Goal: Task Accomplishment & Management: Manage account settings

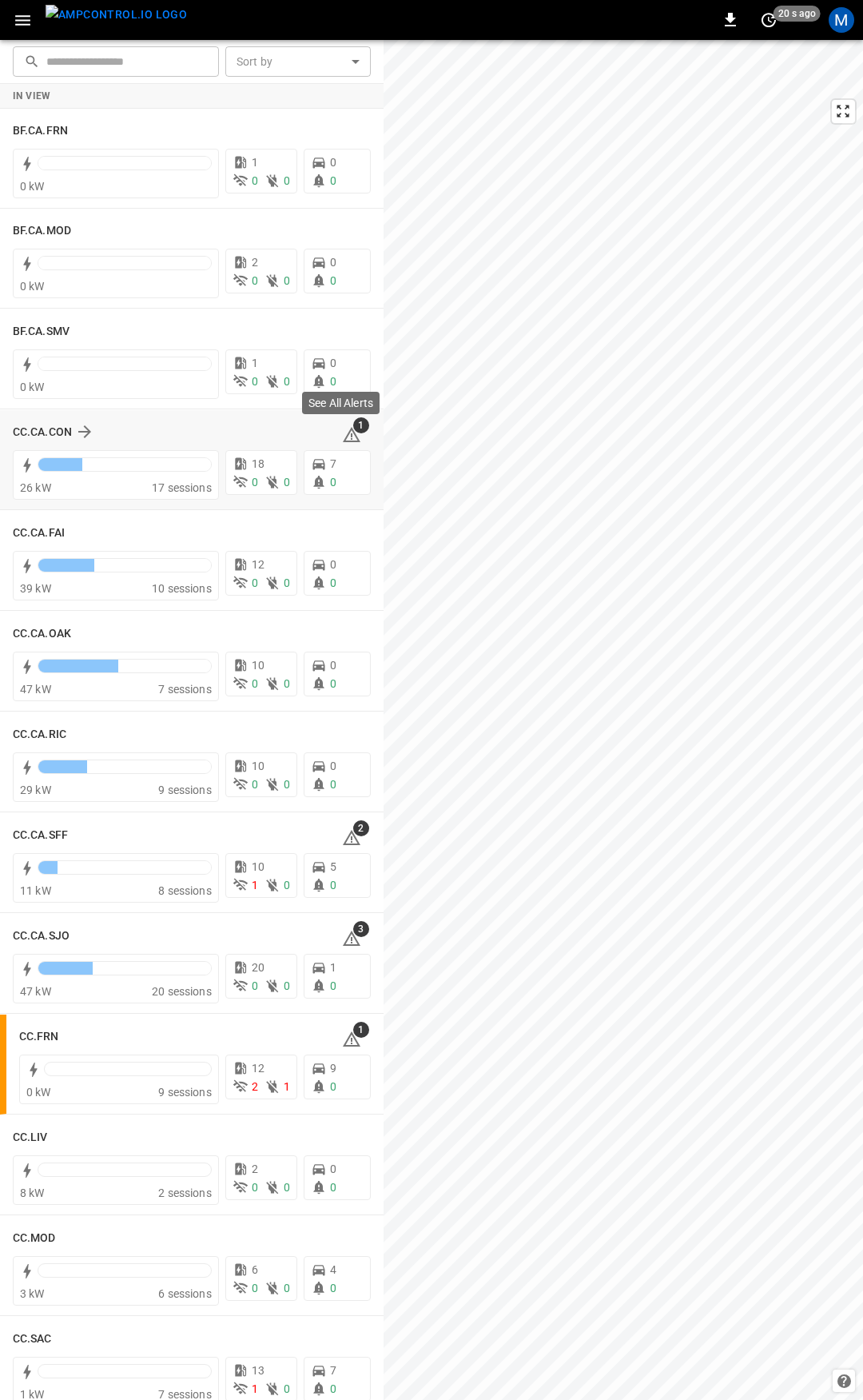
click at [350, 433] on icon at bounding box center [352, 435] width 20 height 20
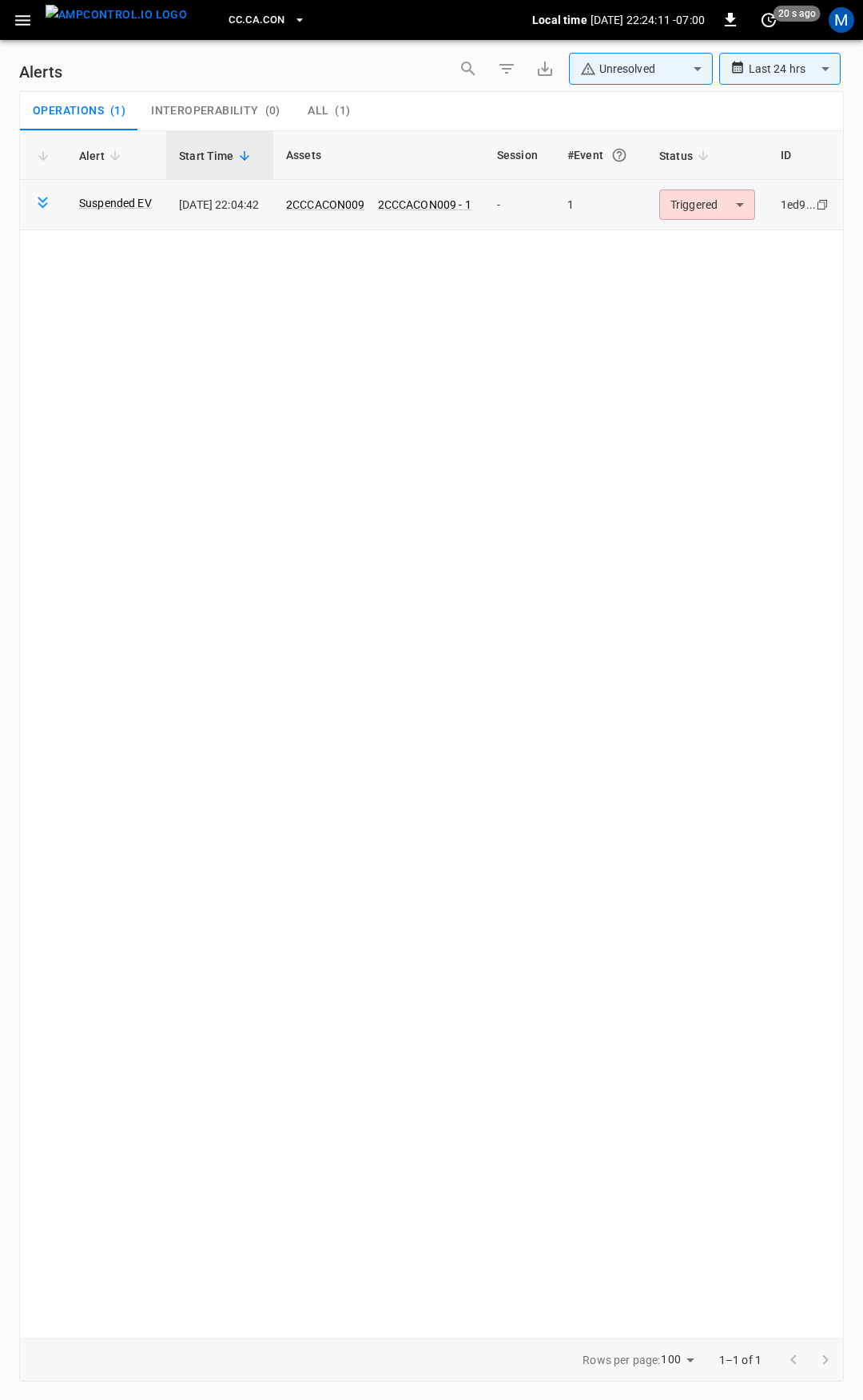
click at [740, 215] on body "**********" at bounding box center [432, 697] width 863 height 1394
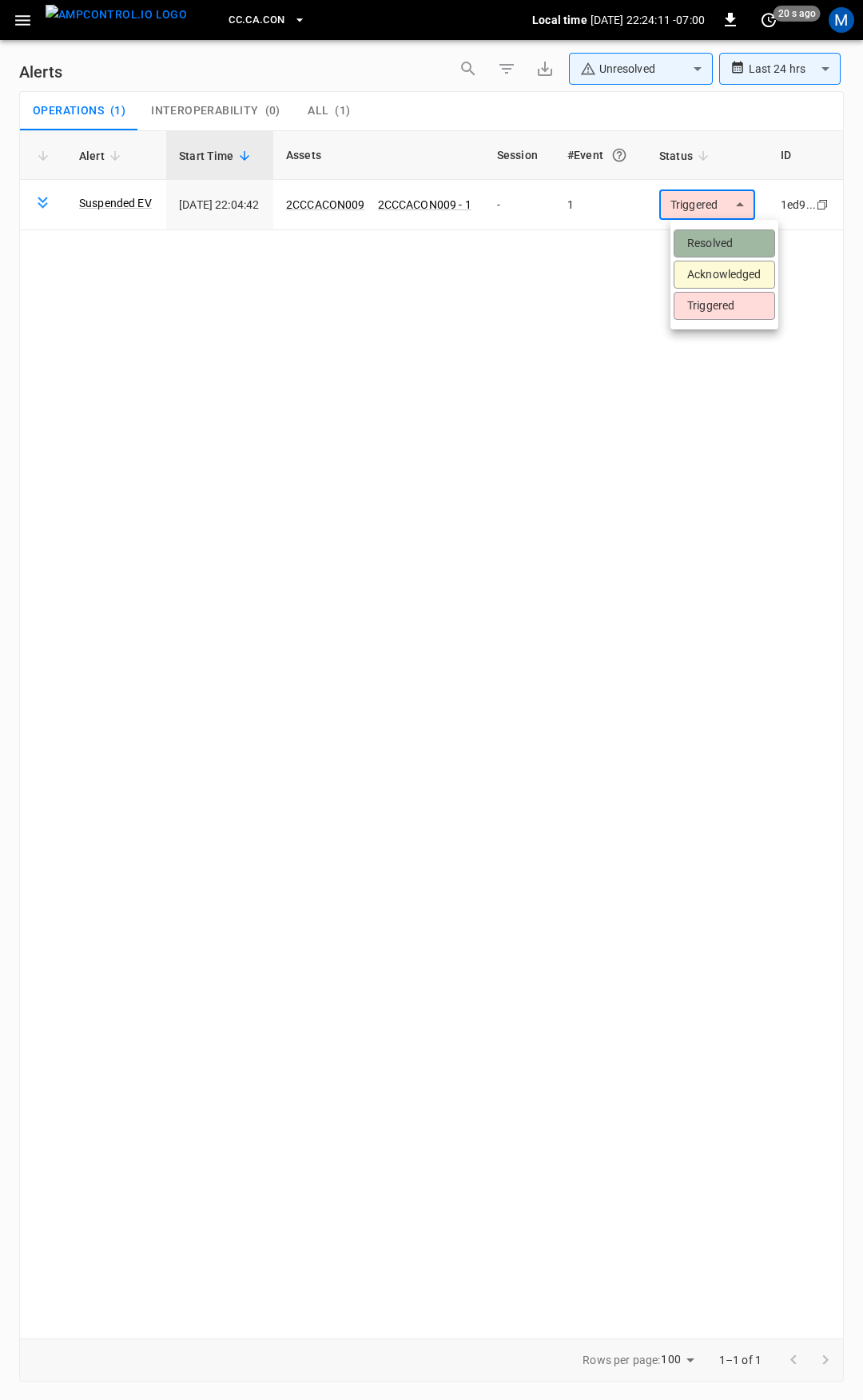
drag, startPoint x: 737, startPoint y: 235, endPoint x: 716, endPoint y: 254, distance: 28.3
click at [737, 237] on li "Resolved" at bounding box center [724, 243] width 101 height 28
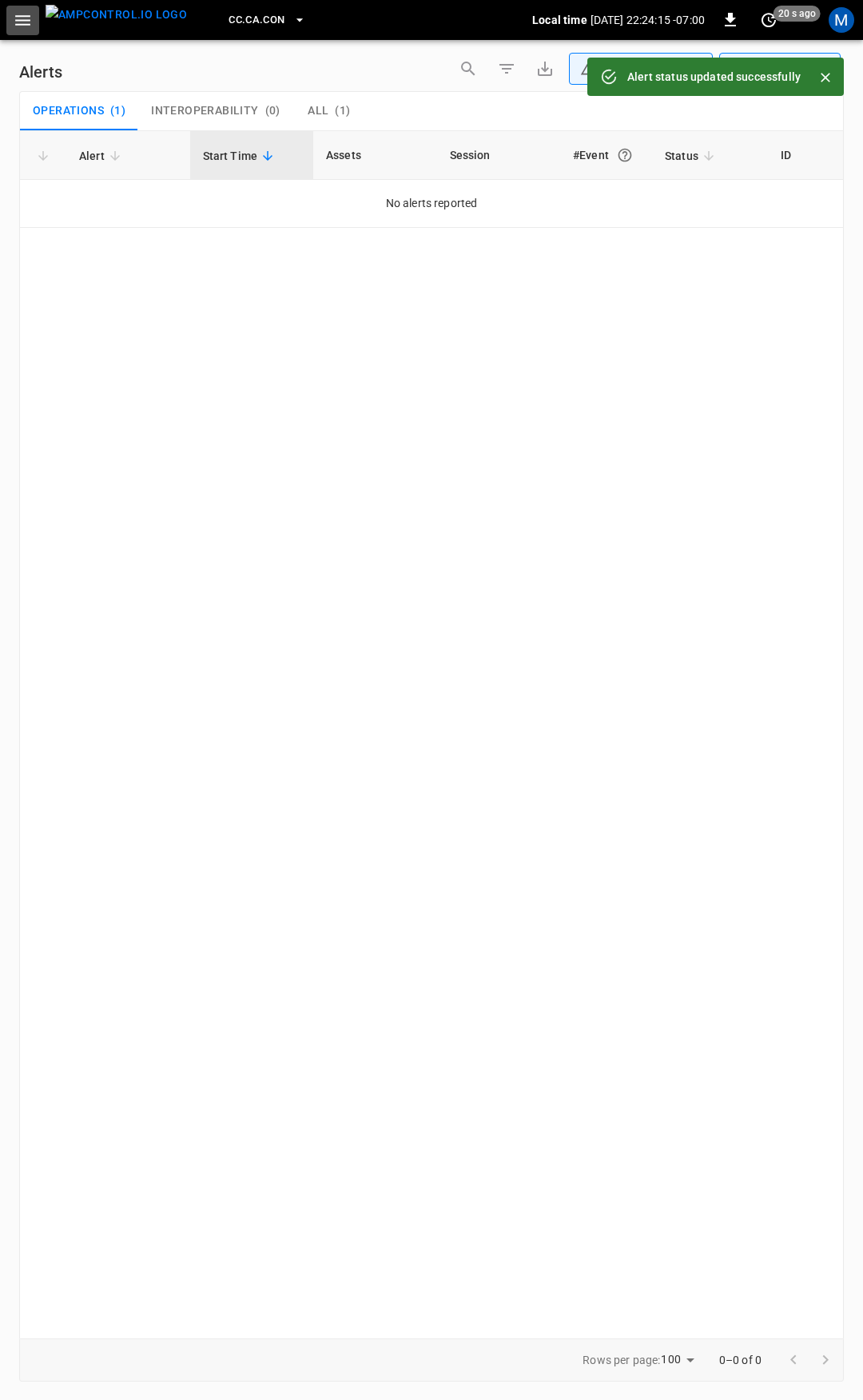
click at [25, 16] on icon "button" at bounding box center [23, 20] width 15 height 11
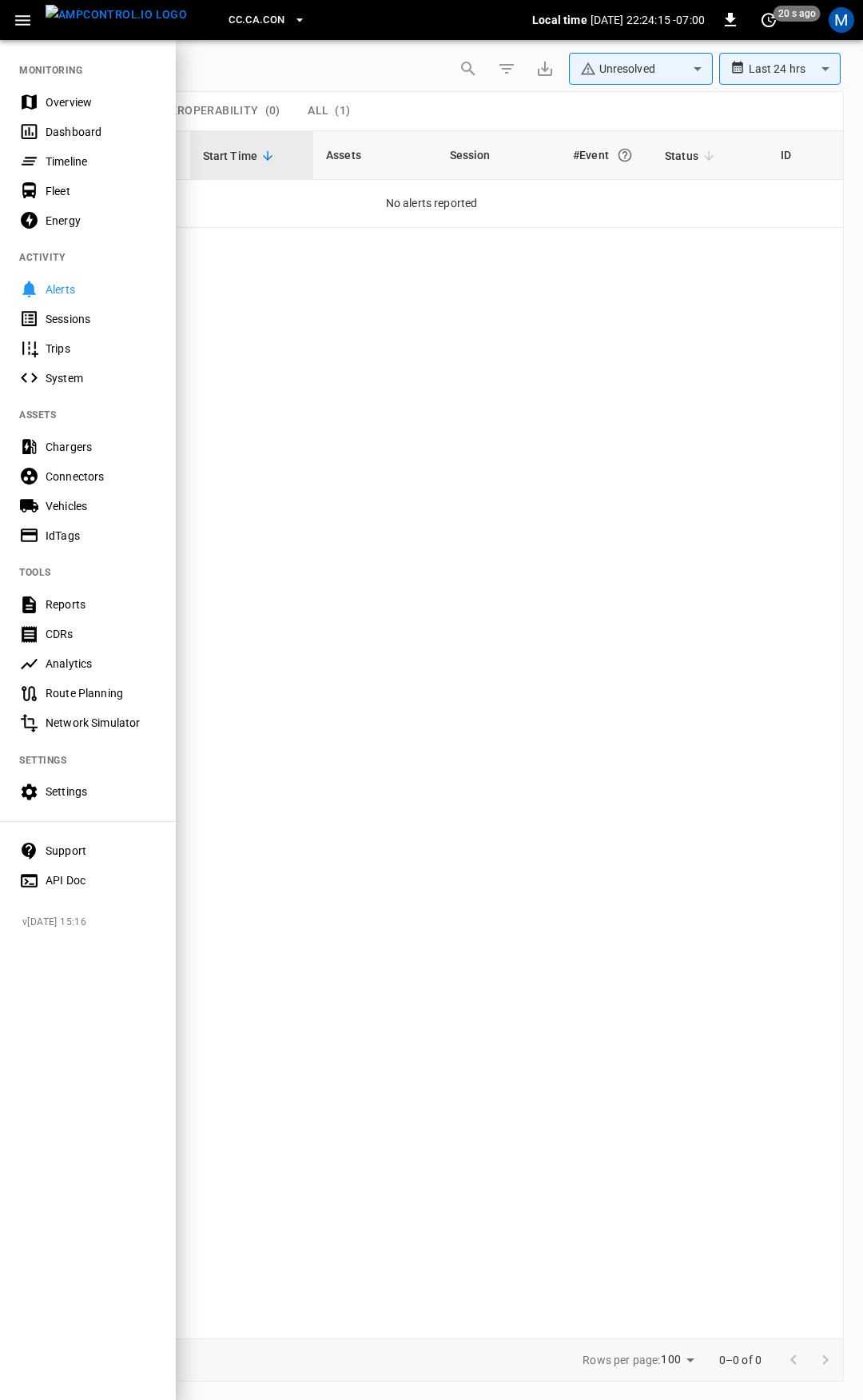
drag, startPoint x: 83, startPoint y: 103, endPoint x: 100, endPoint y: 133, distance: 34.5
click at [83, 103] on div "Overview" at bounding box center [101, 103] width 111 height 16
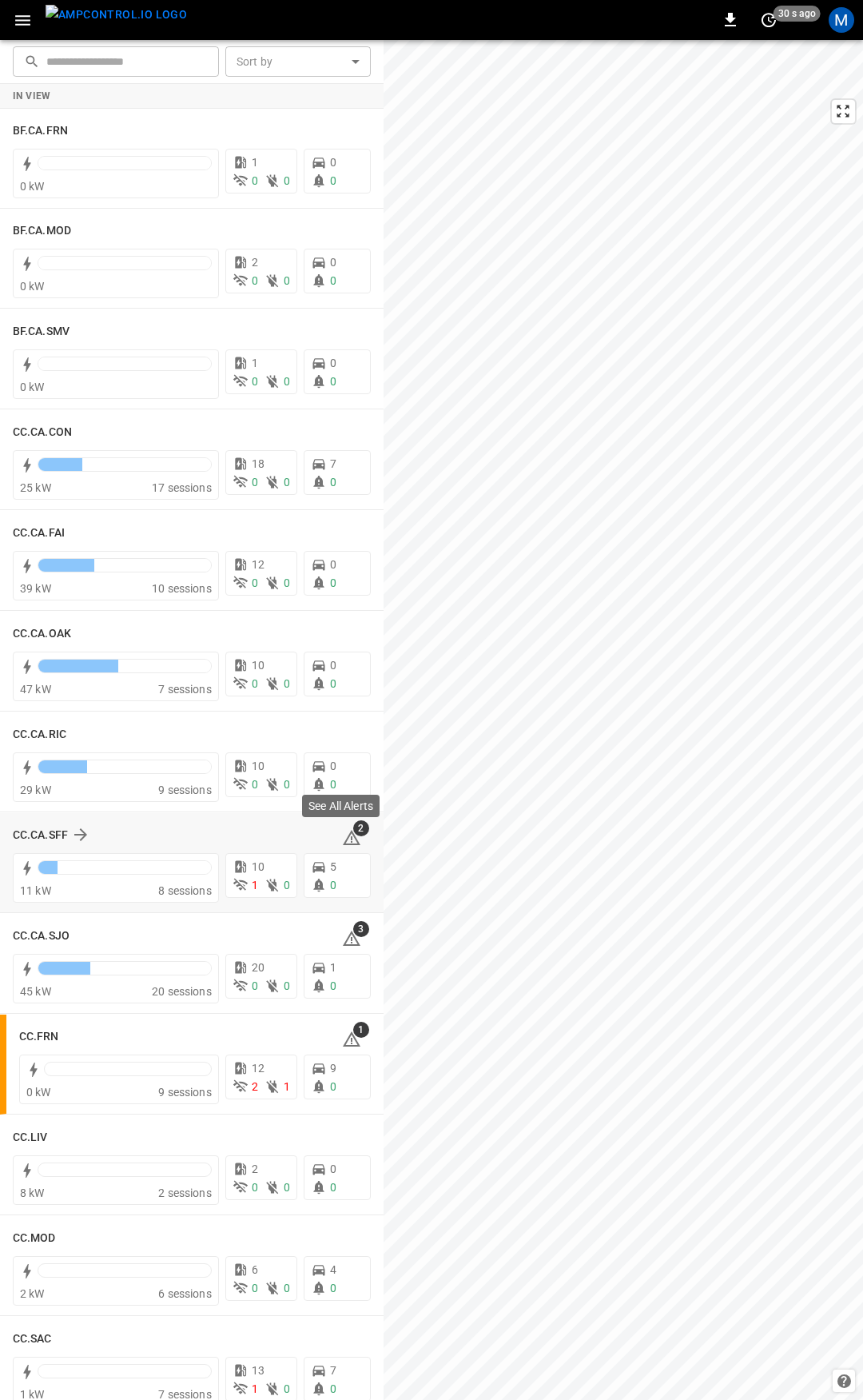
click at [346, 840] on icon at bounding box center [352, 838] width 20 height 20
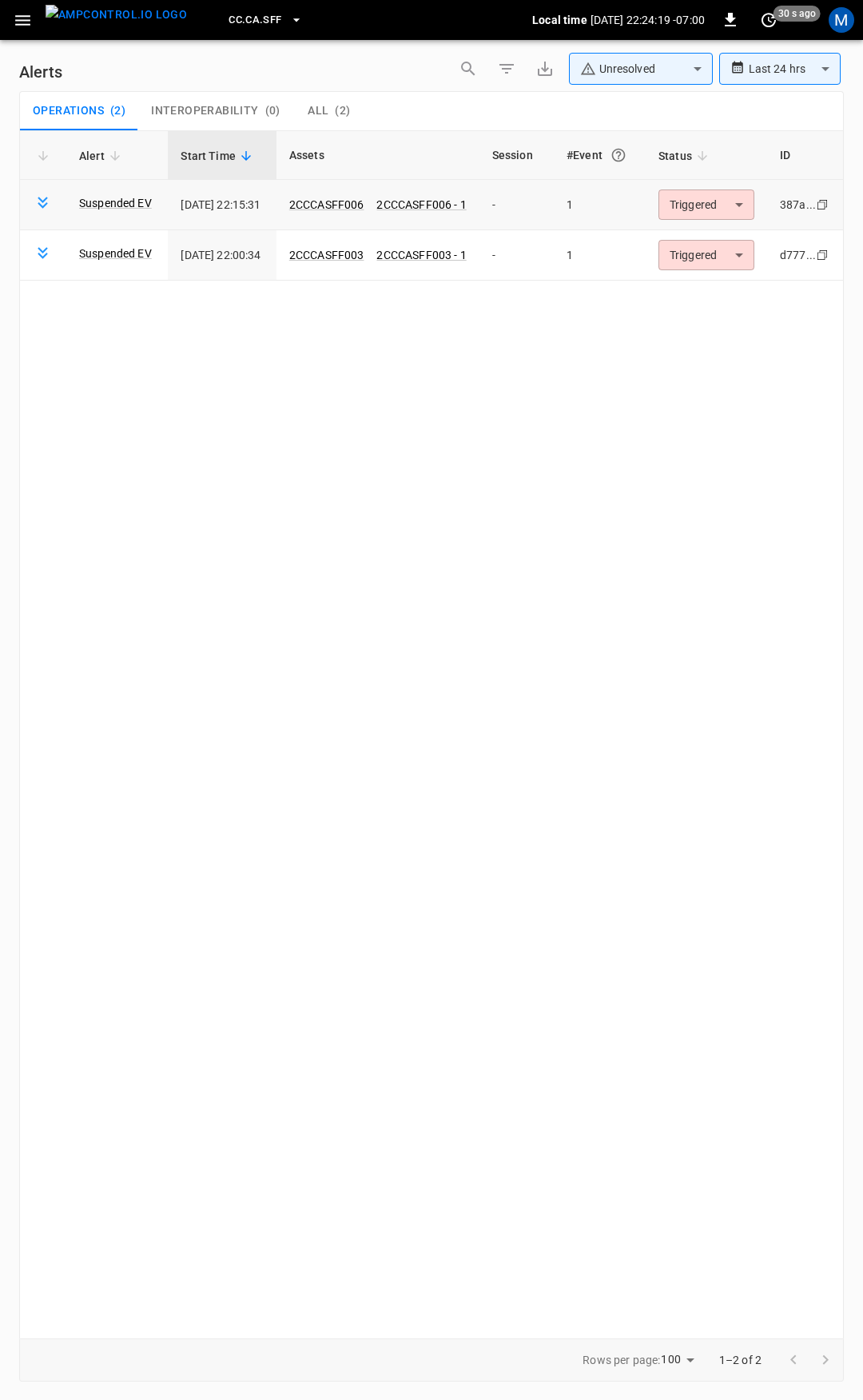
click at [749, 206] on body "**********" at bounding box center [432, 697] width 863 height 1394
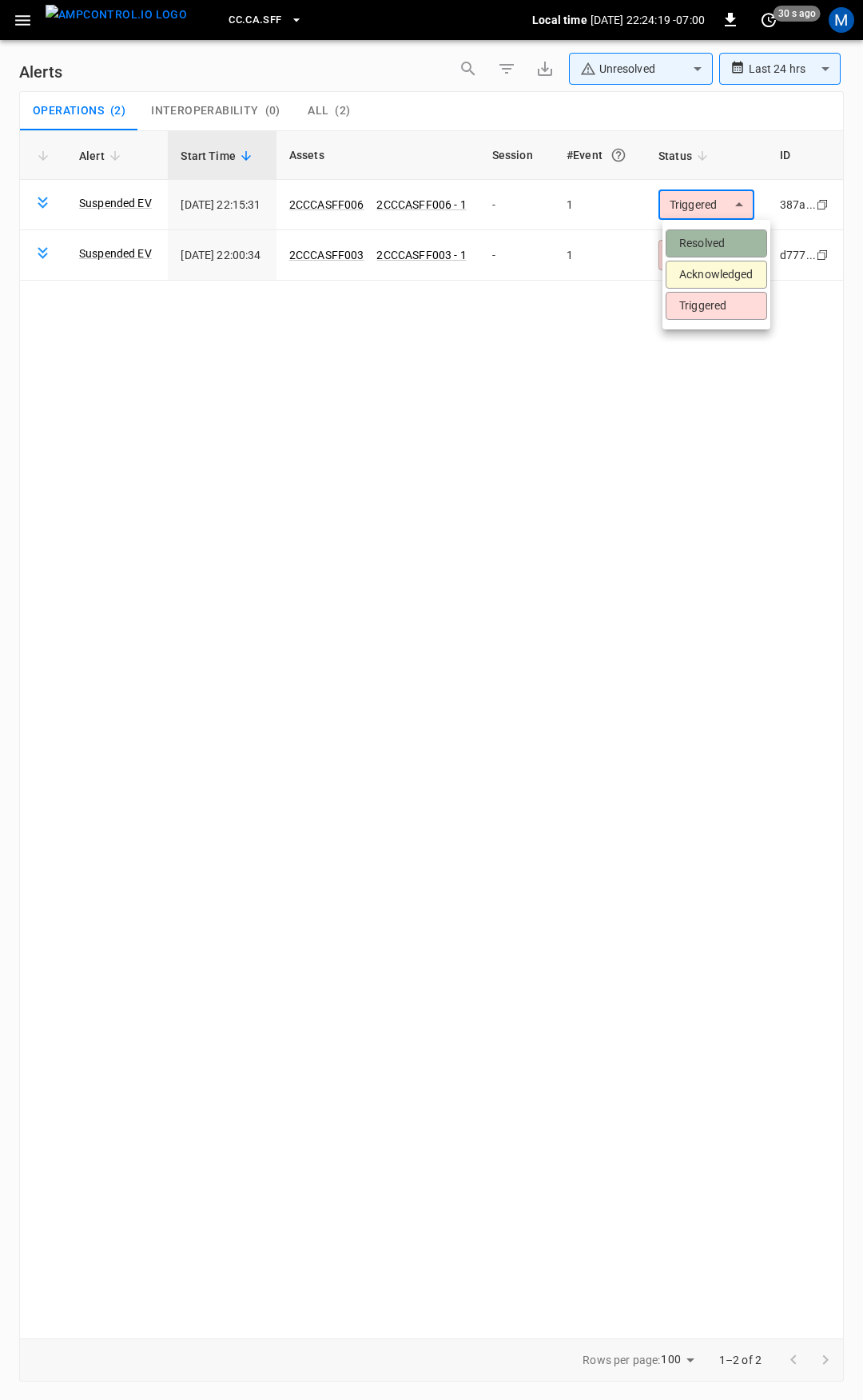
click at [735, 246] on li "Resolved" at bounding box center [716, 243] width 101 height 28
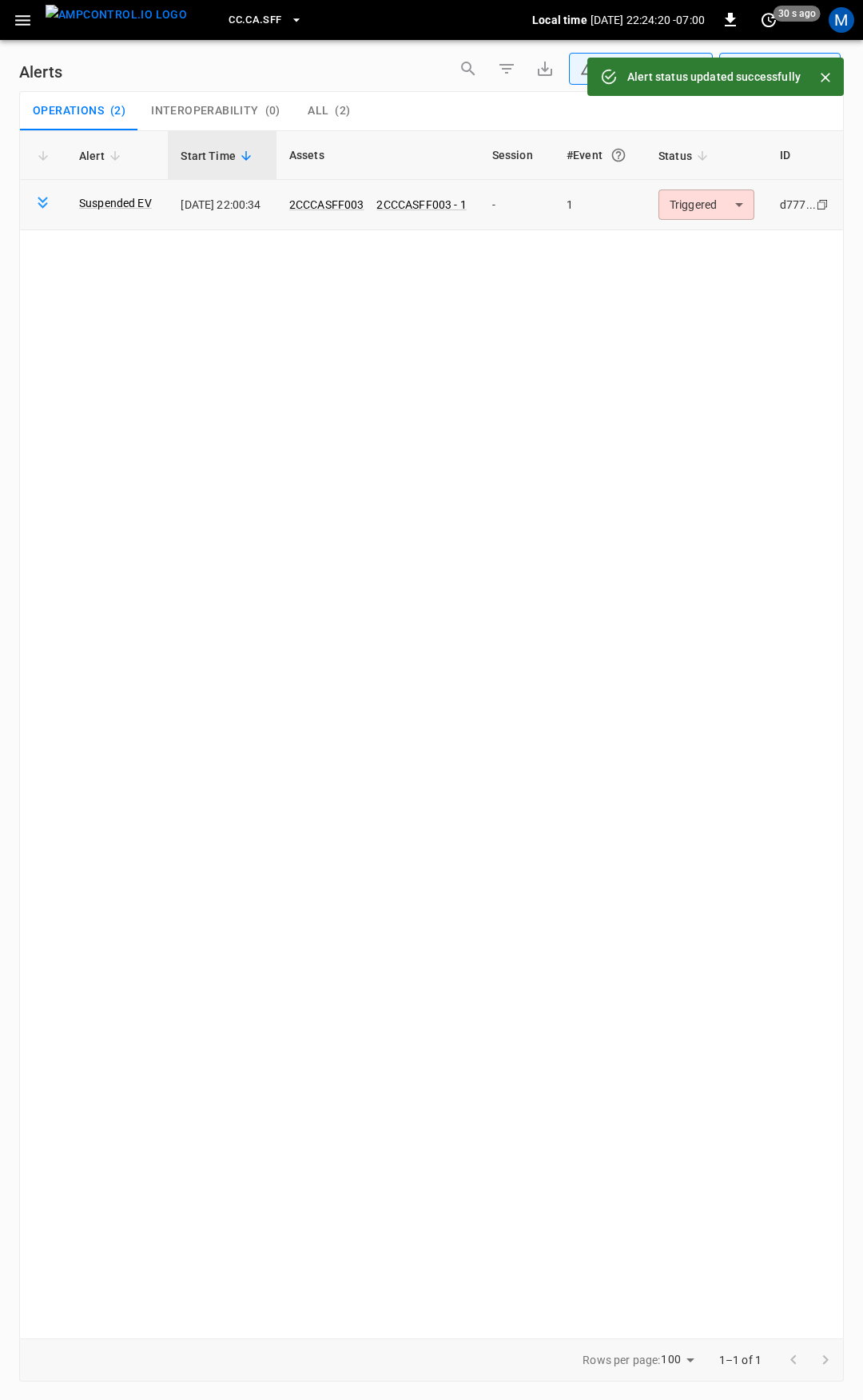
click at [724, 213] on body "**********" at bounding box center [432, 697] width 863 height 1394
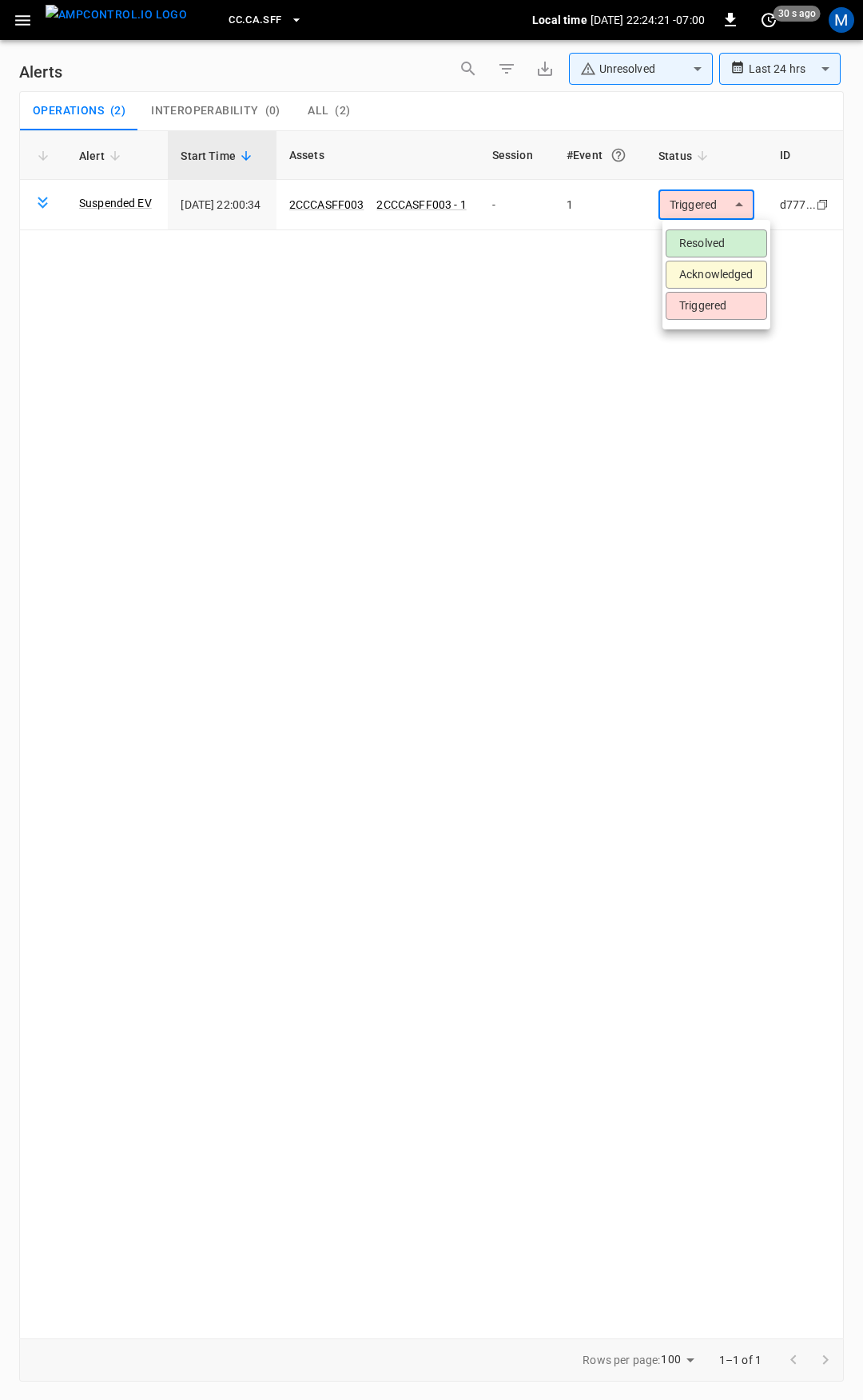
click at [717, 245] on li "Resolved" at bounding box center [716, 243] width 101 height 28
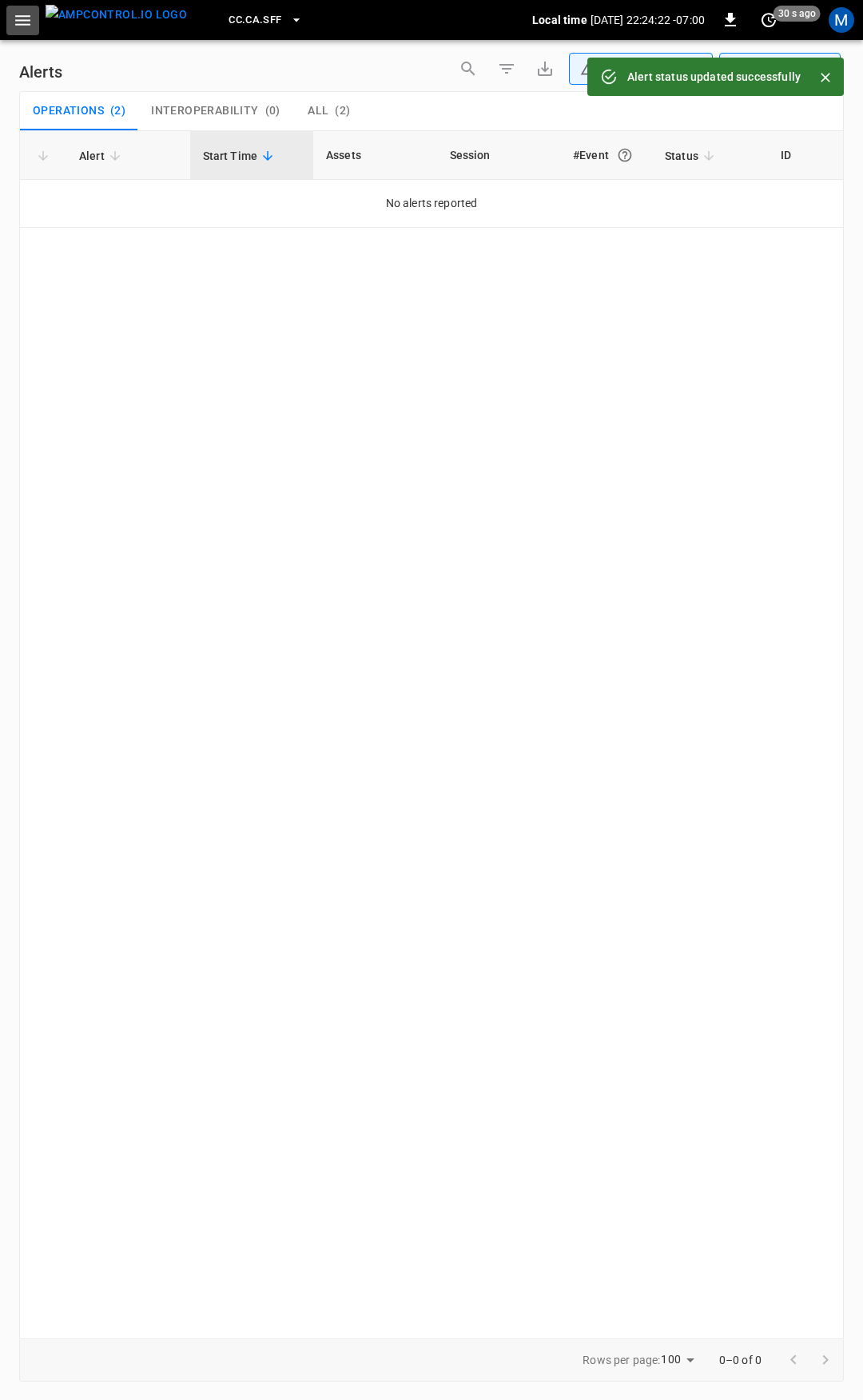
click at [31, 22] on icon "button" at bounding box center [23, 20] width 20 height 20
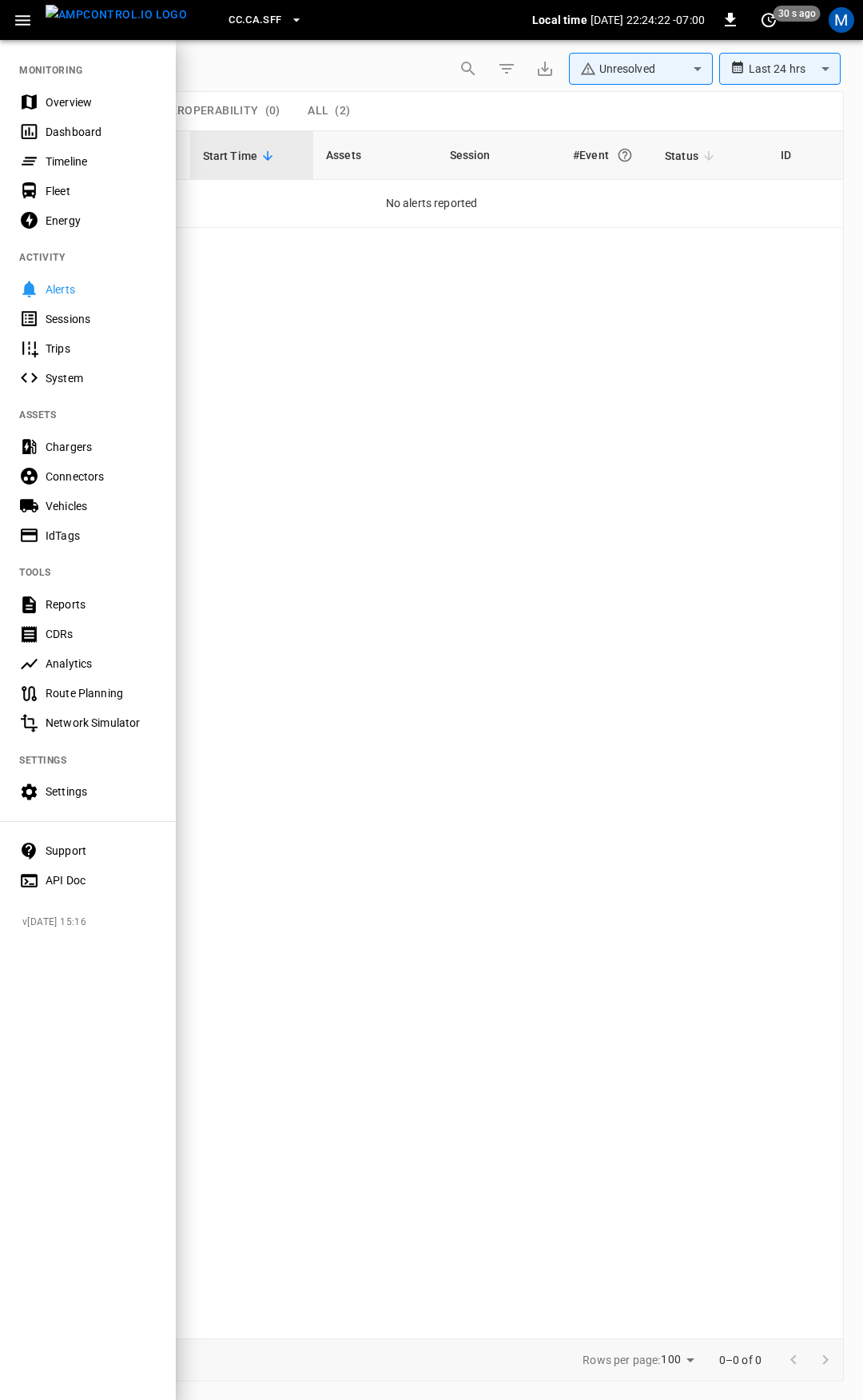
click at [80, 102] on div "Overview" at bounding box center [101, 103] width 111 height 16
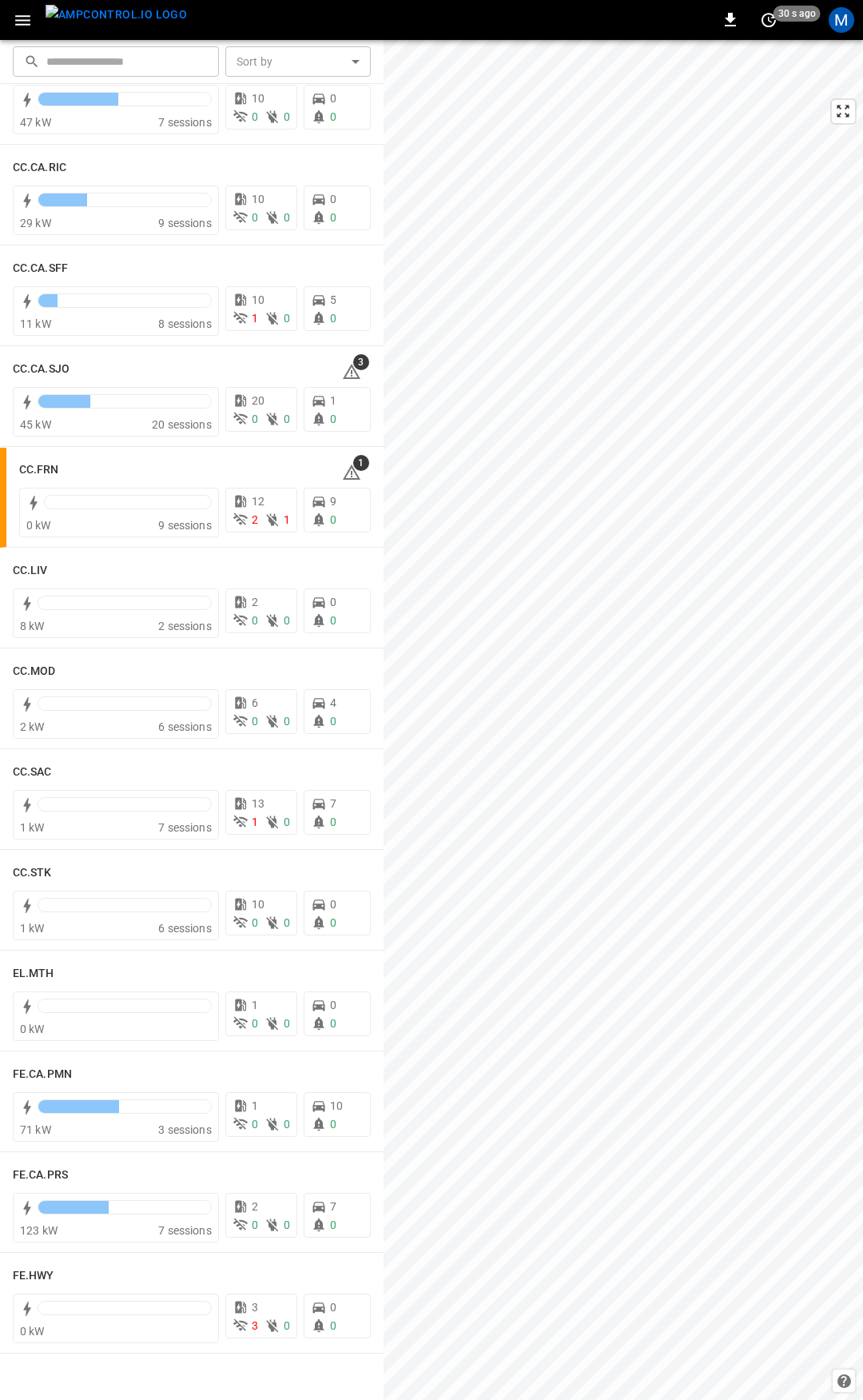
scroll to position [584, 0]
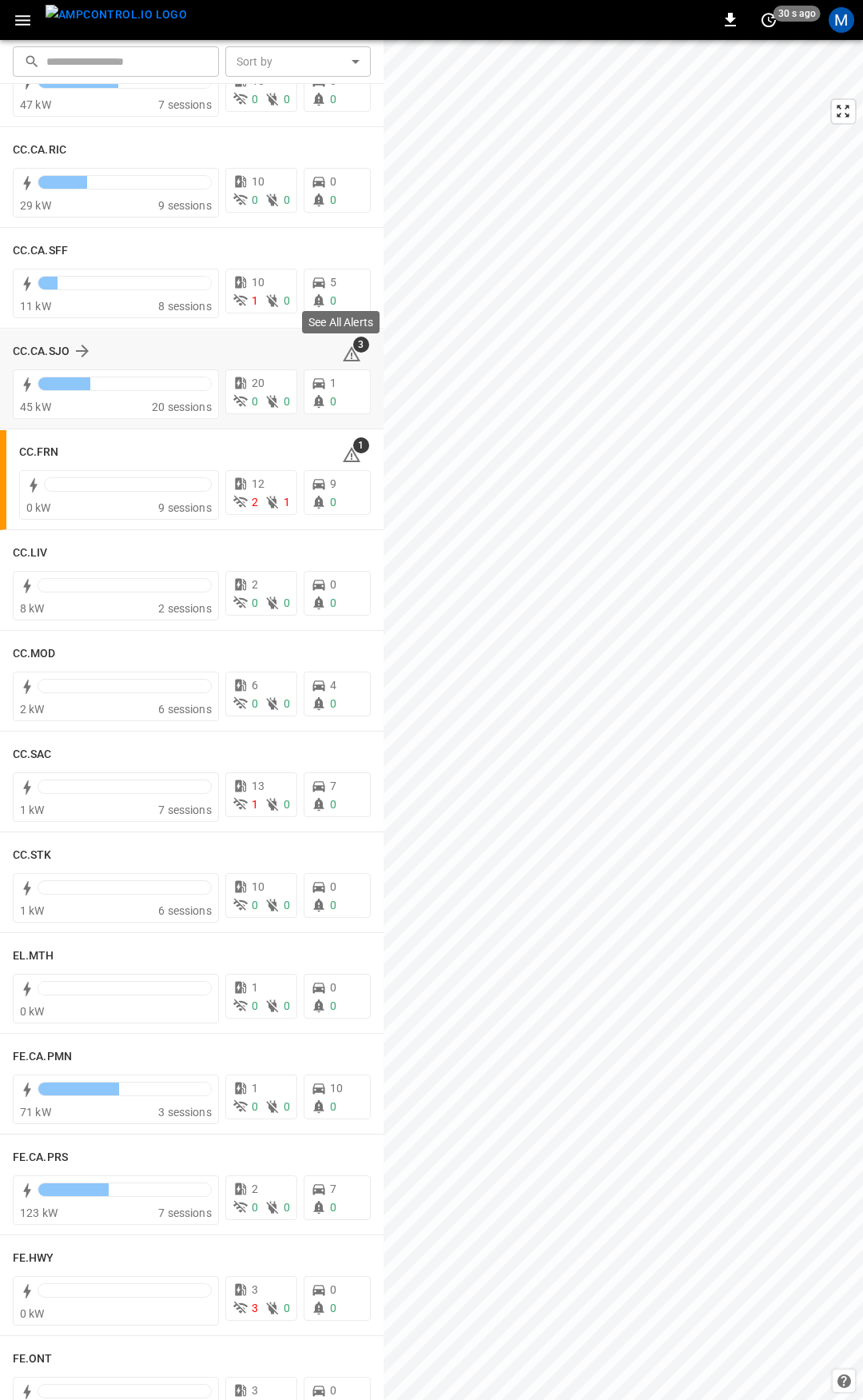
click at [351, 352] on icon at bounding box center [352, 356] width 2 height 7
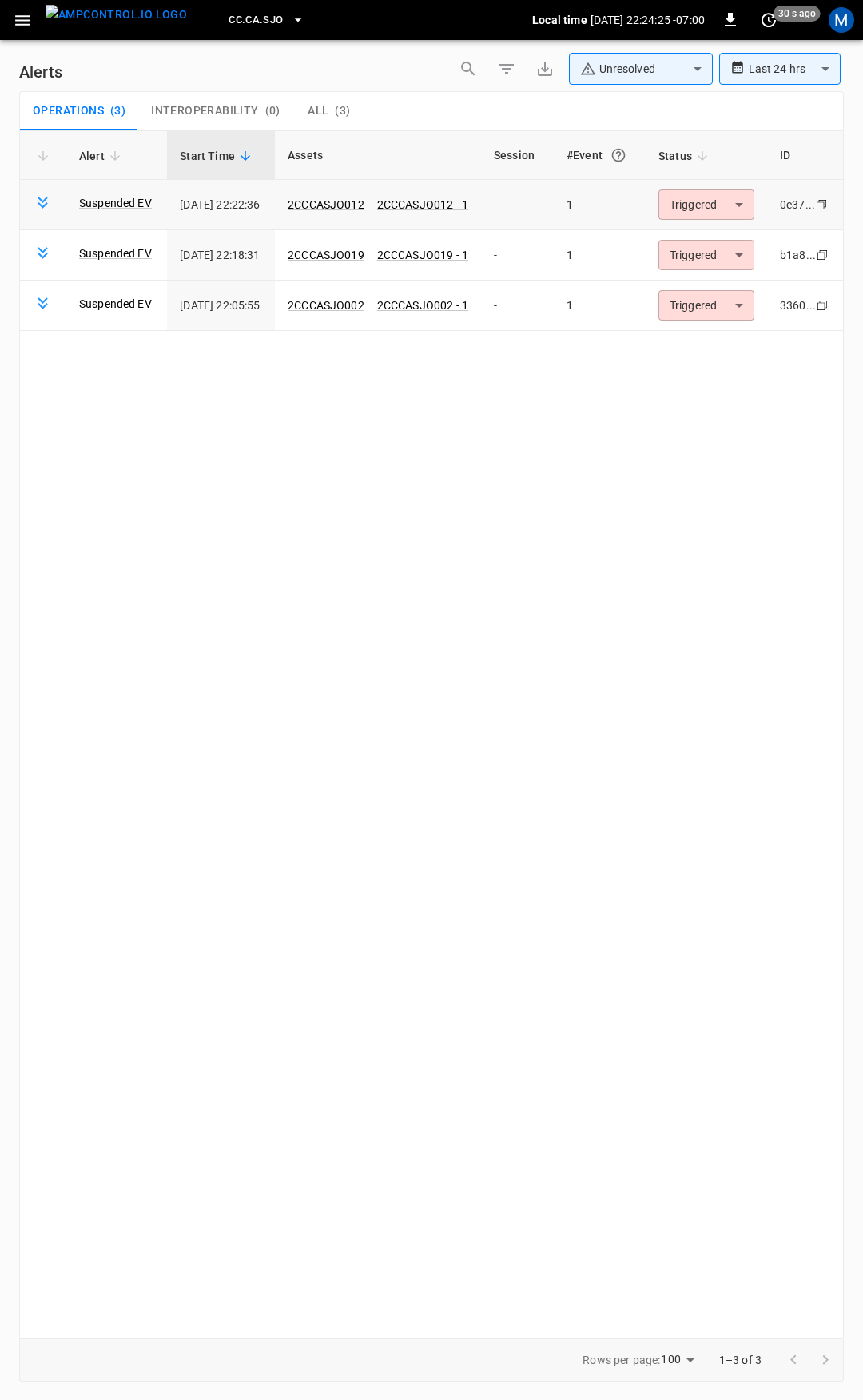
click at [727, 215] on body "**********" at bounding box center [432, 697] width 863 height 1394
click at [723, 246] on li "Resolved" at bounding box center [719, 243] width 101 height 28
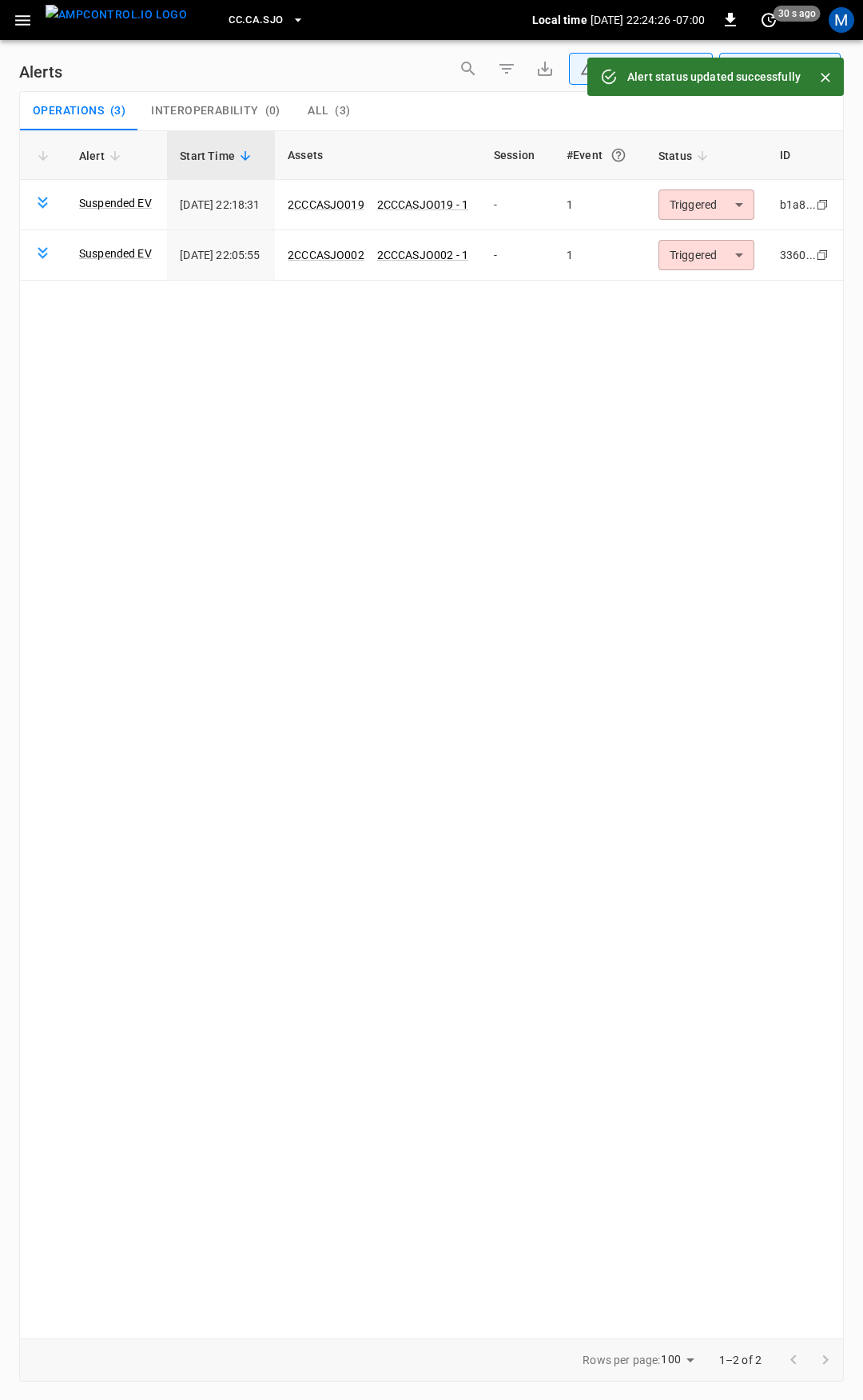
click at [727, 206] on body "**********" at bounding box center [432, 697] width 863 height 1394
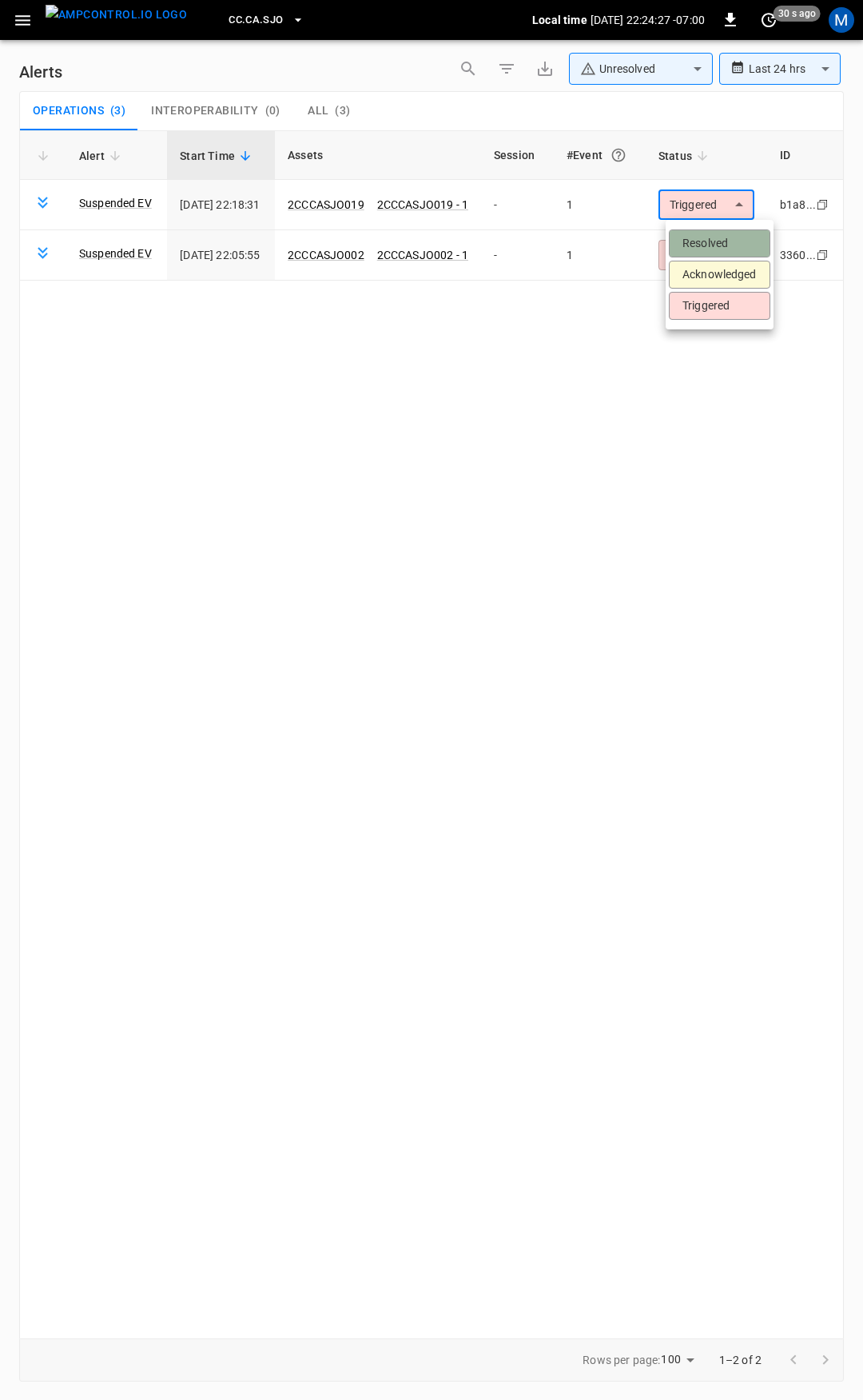
click at [721, 233] on li "Resolved" at bounding box center [719, 243] width 101 height 28
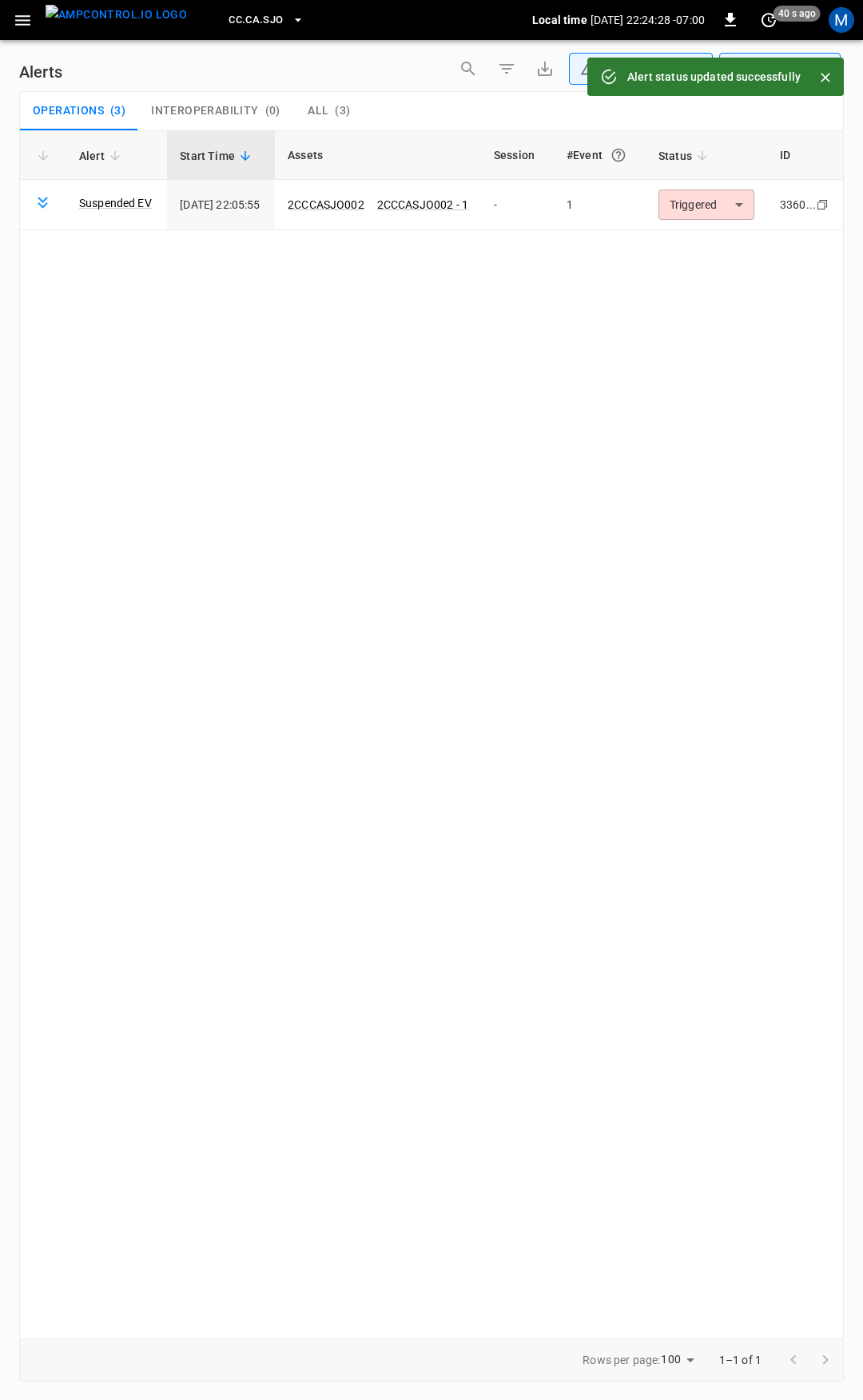
click at [721, 206] on body "**********" at bounding box center [432, 697] width 863 height 1394
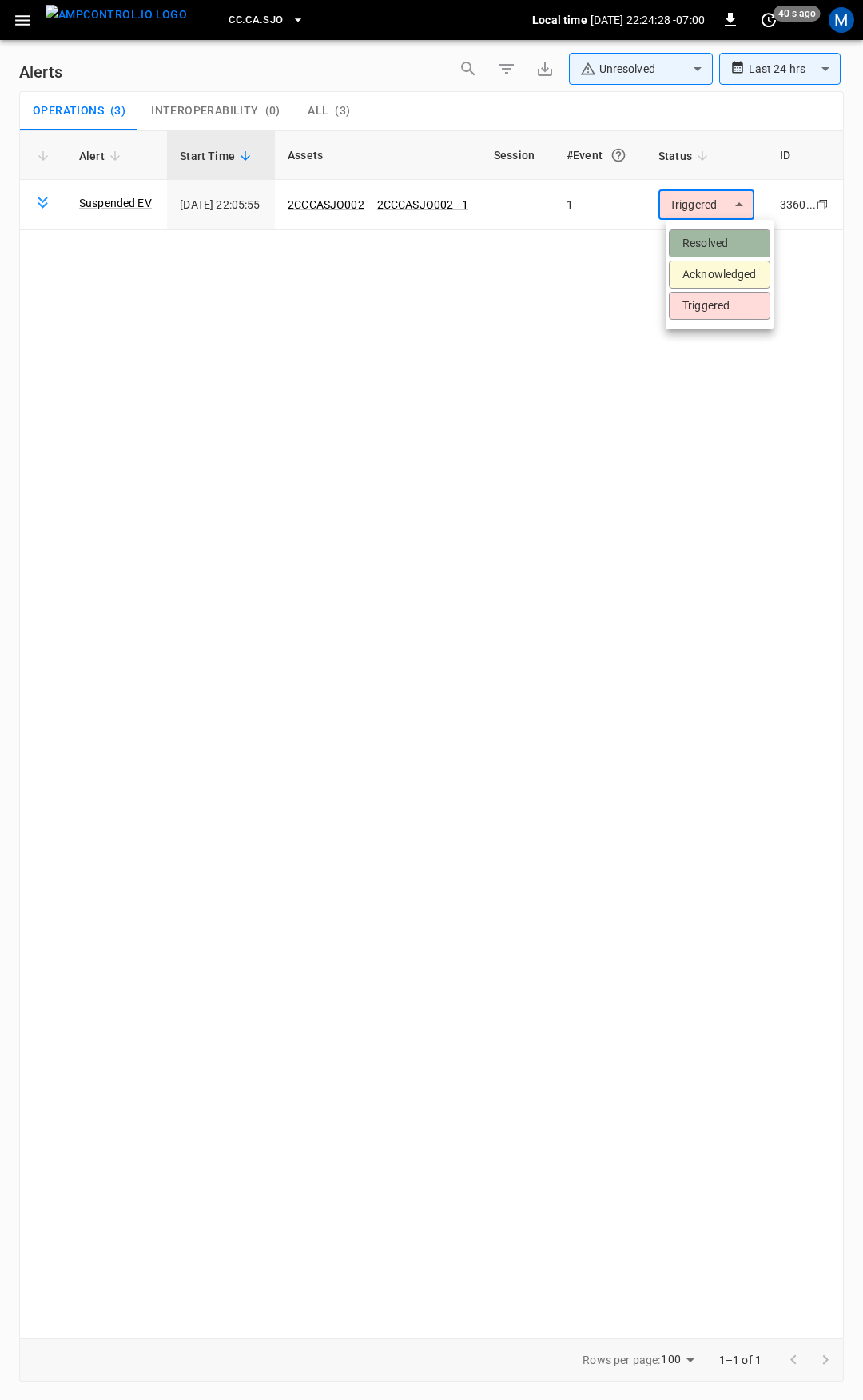
click at [715, 237] on li "Resolved" at bounding box center [719, 243] width 101 height 28
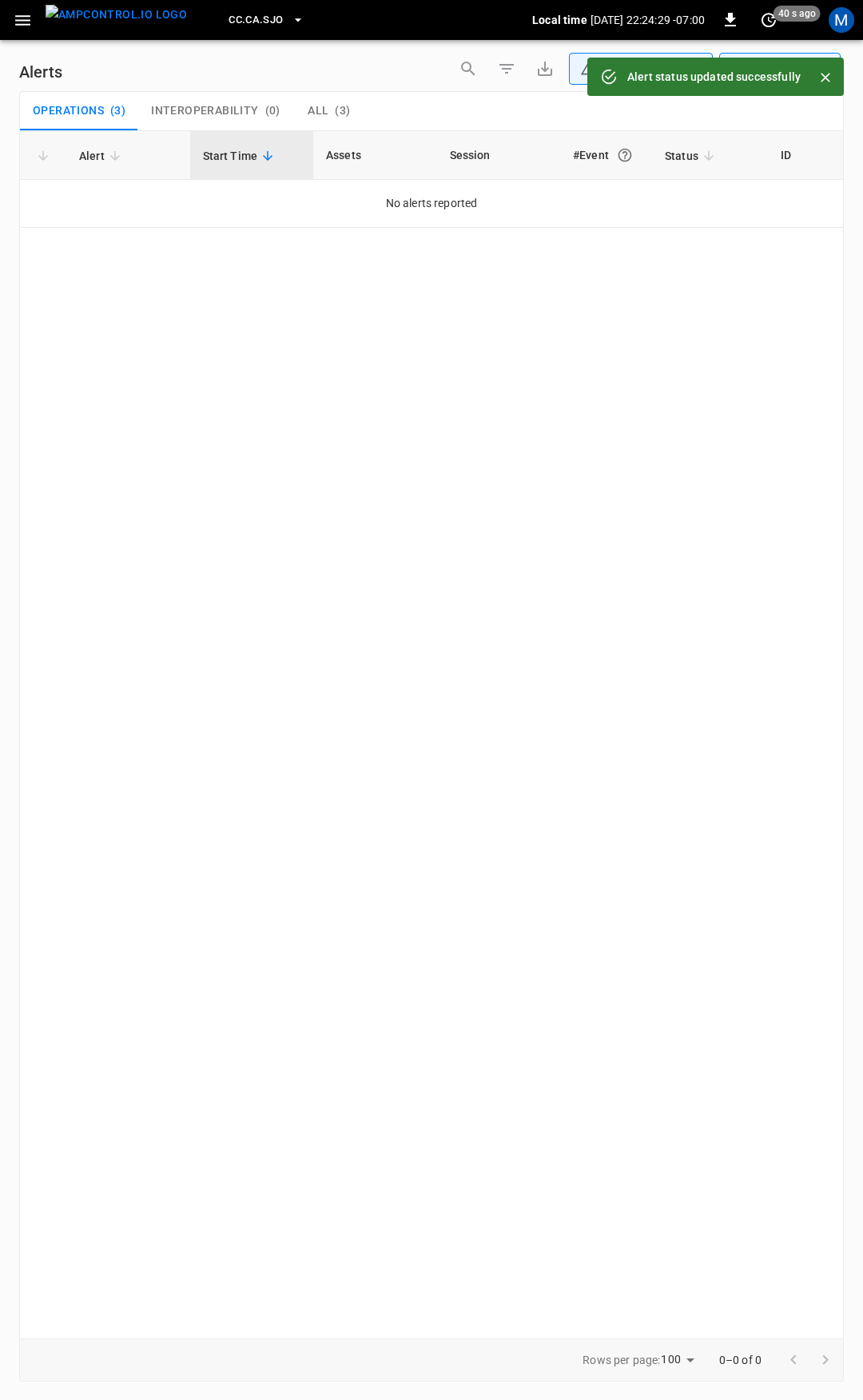
click at [28, 24] on icon "button" at bounding box center [23, 20] width 15 height 11
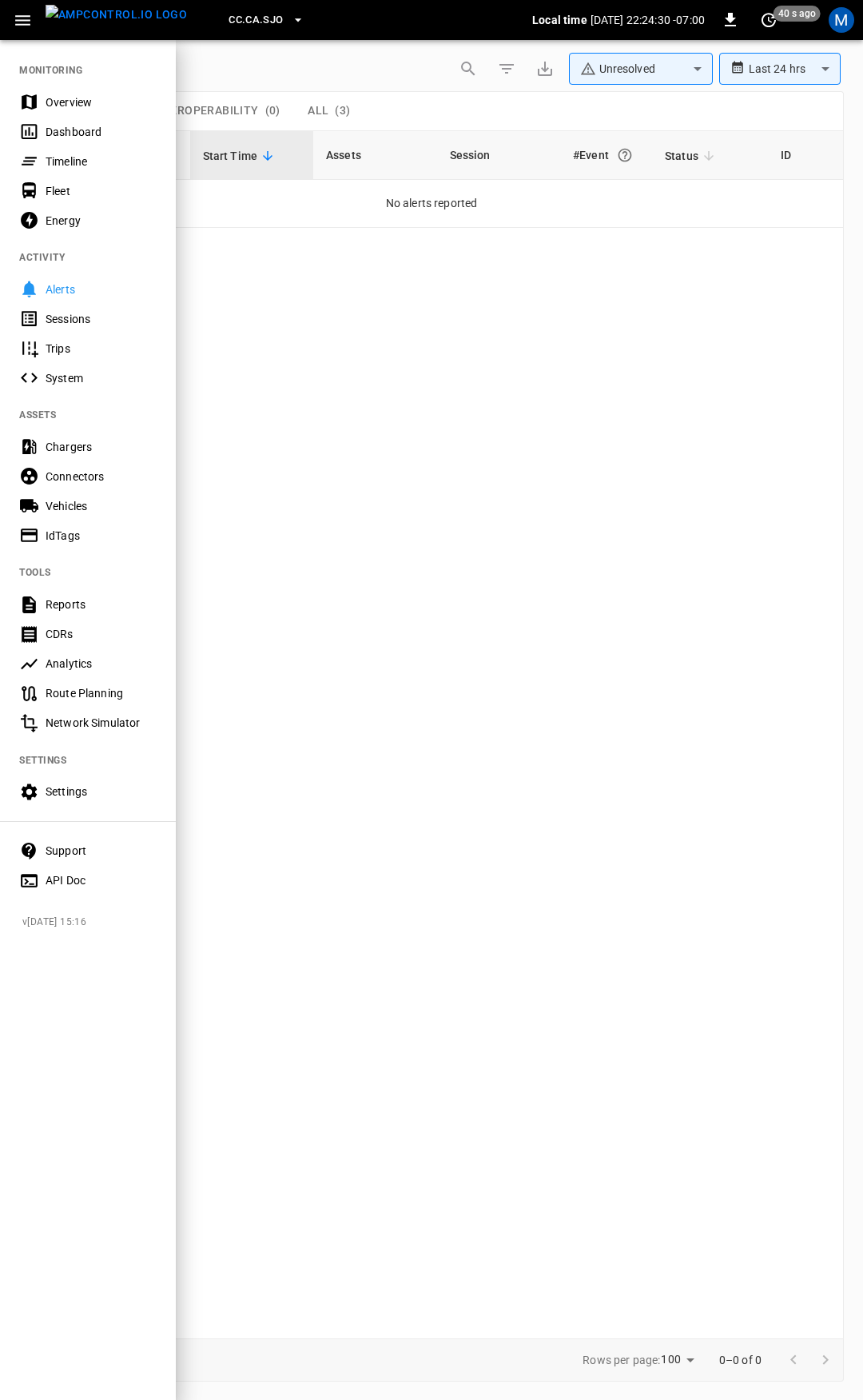
click at [73, 95] on div "Overview" at bounding box center [101, 103] width 111 height 16
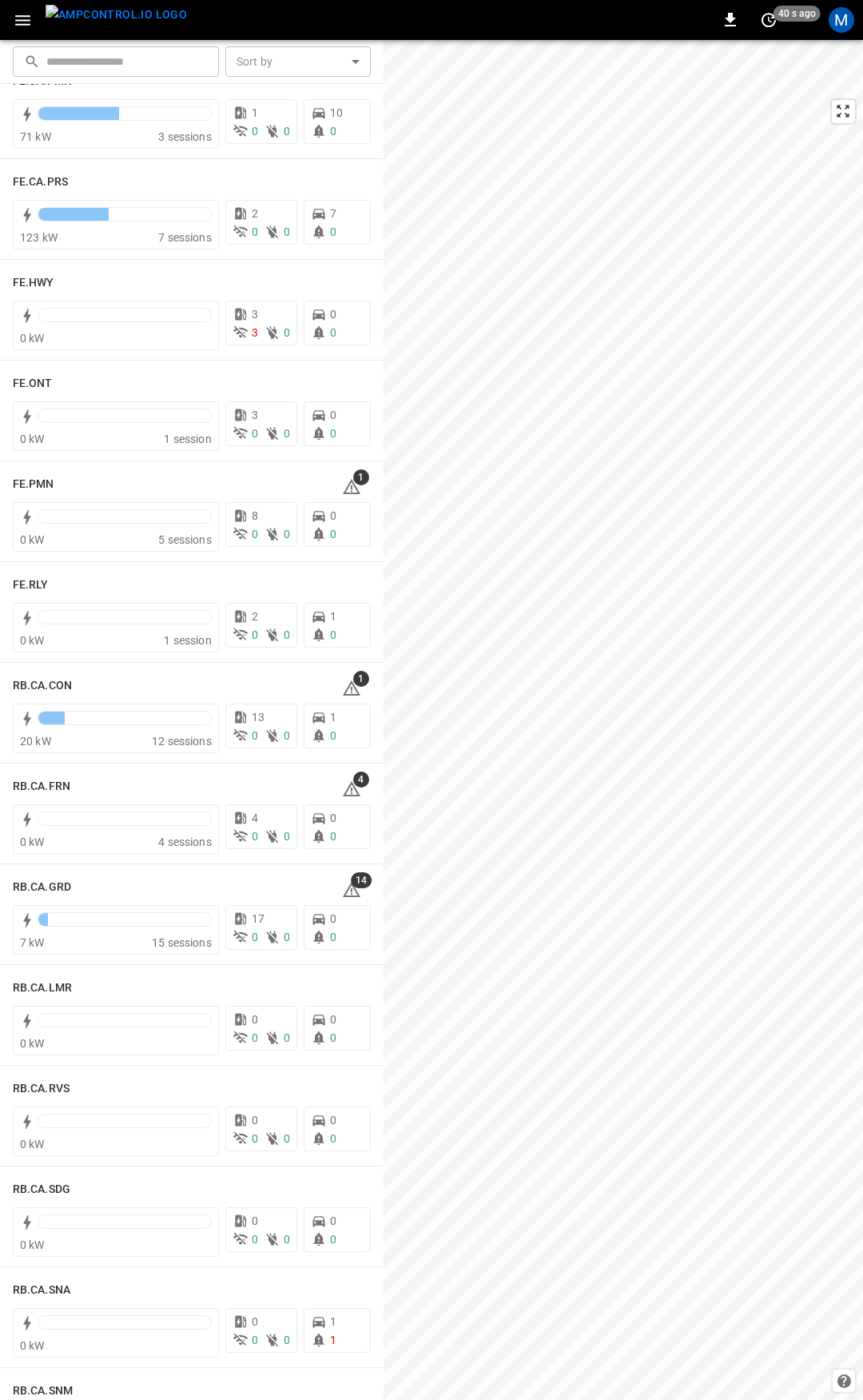
scroll to position [1622, 0]
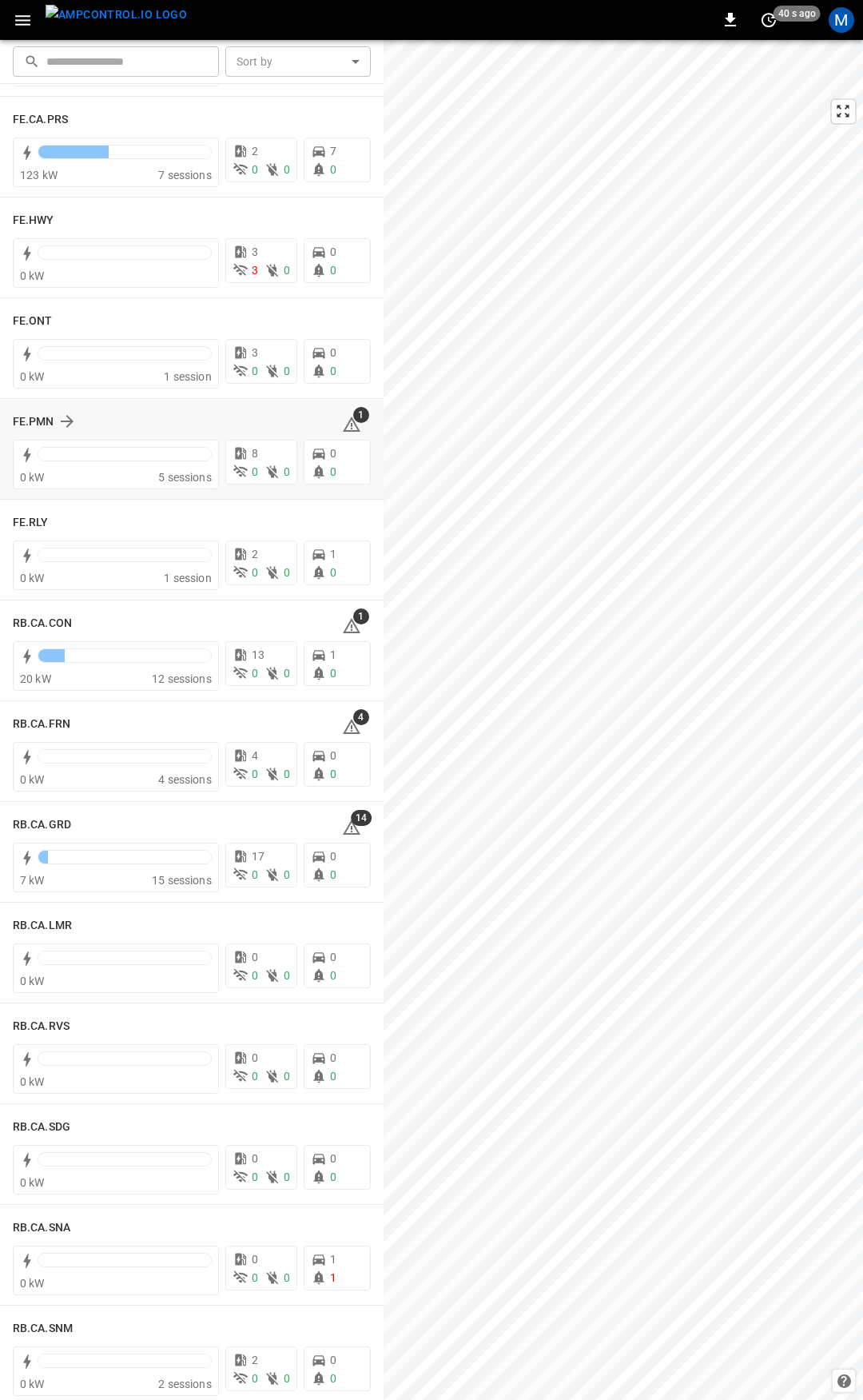
click at [342, 422] on icon at bounding box center [352, 425] width 20 height 20
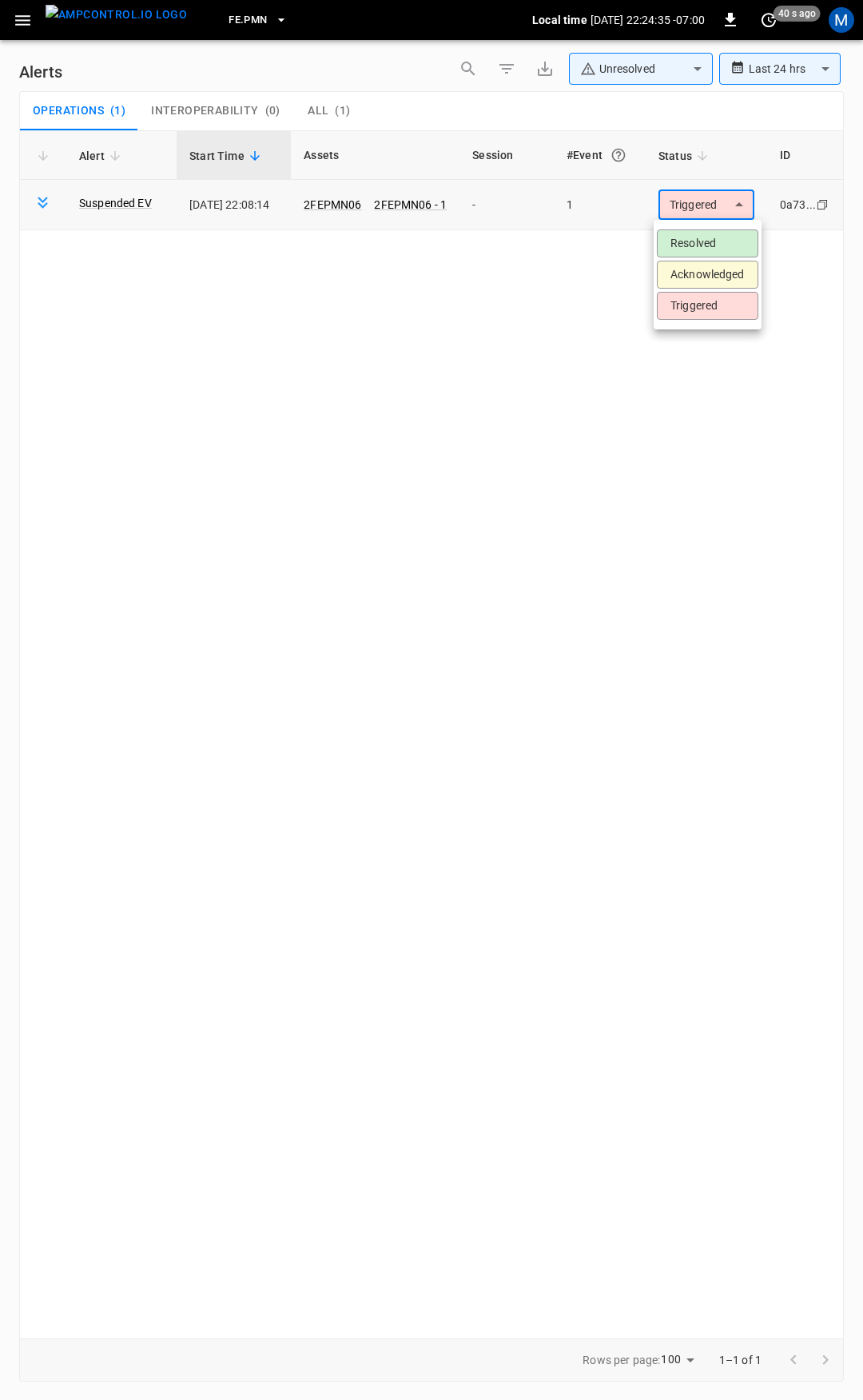
click at [705, 204] on body "**********" at bounding box center [432, 697] width 863 height 1394
click at [700, 237] on li "Resolved" at bounding box center [708, 243] width 101 height 28
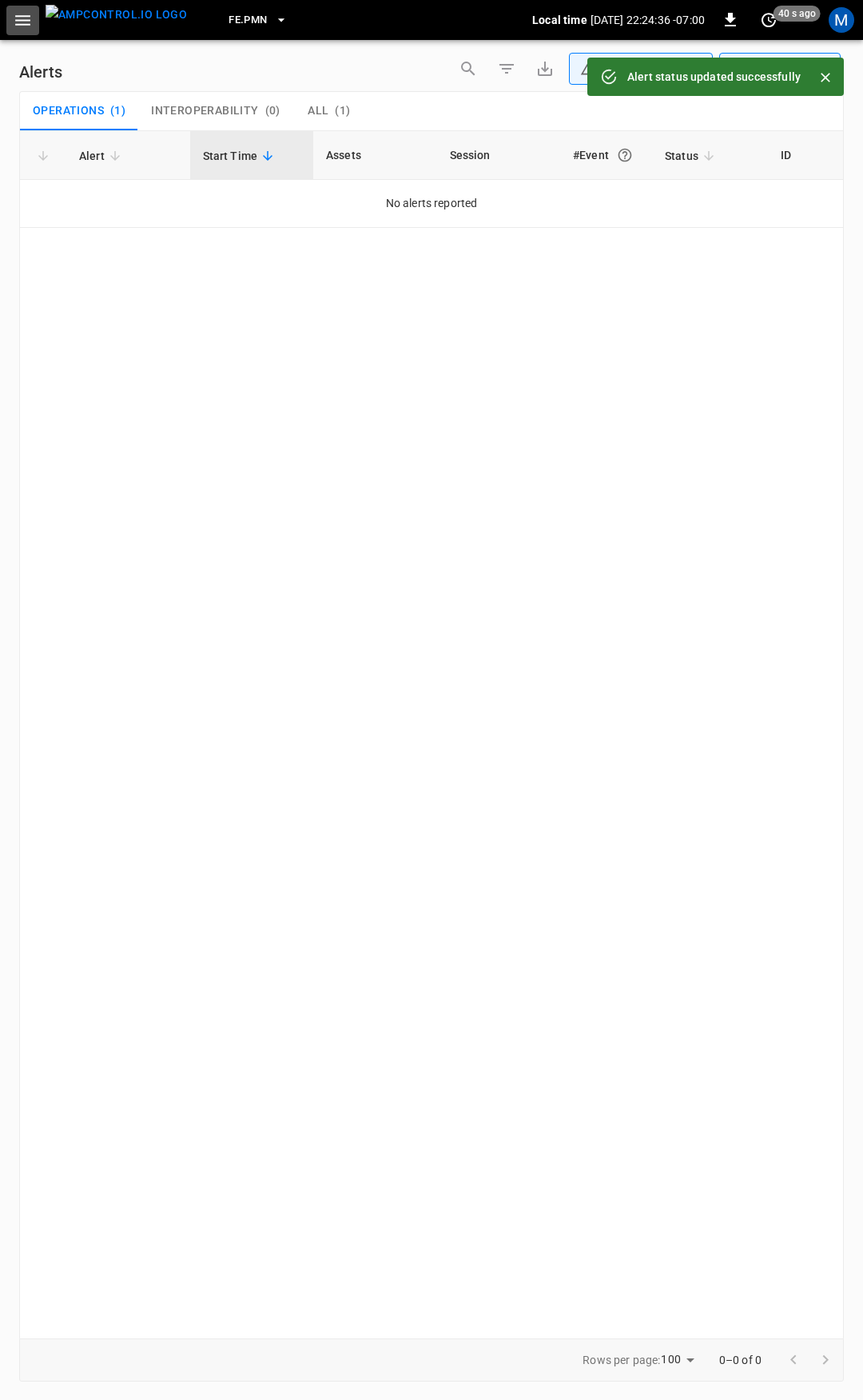
click at [22, 20] on icon "button" at bounding box center [23, 20] width 15 height 11
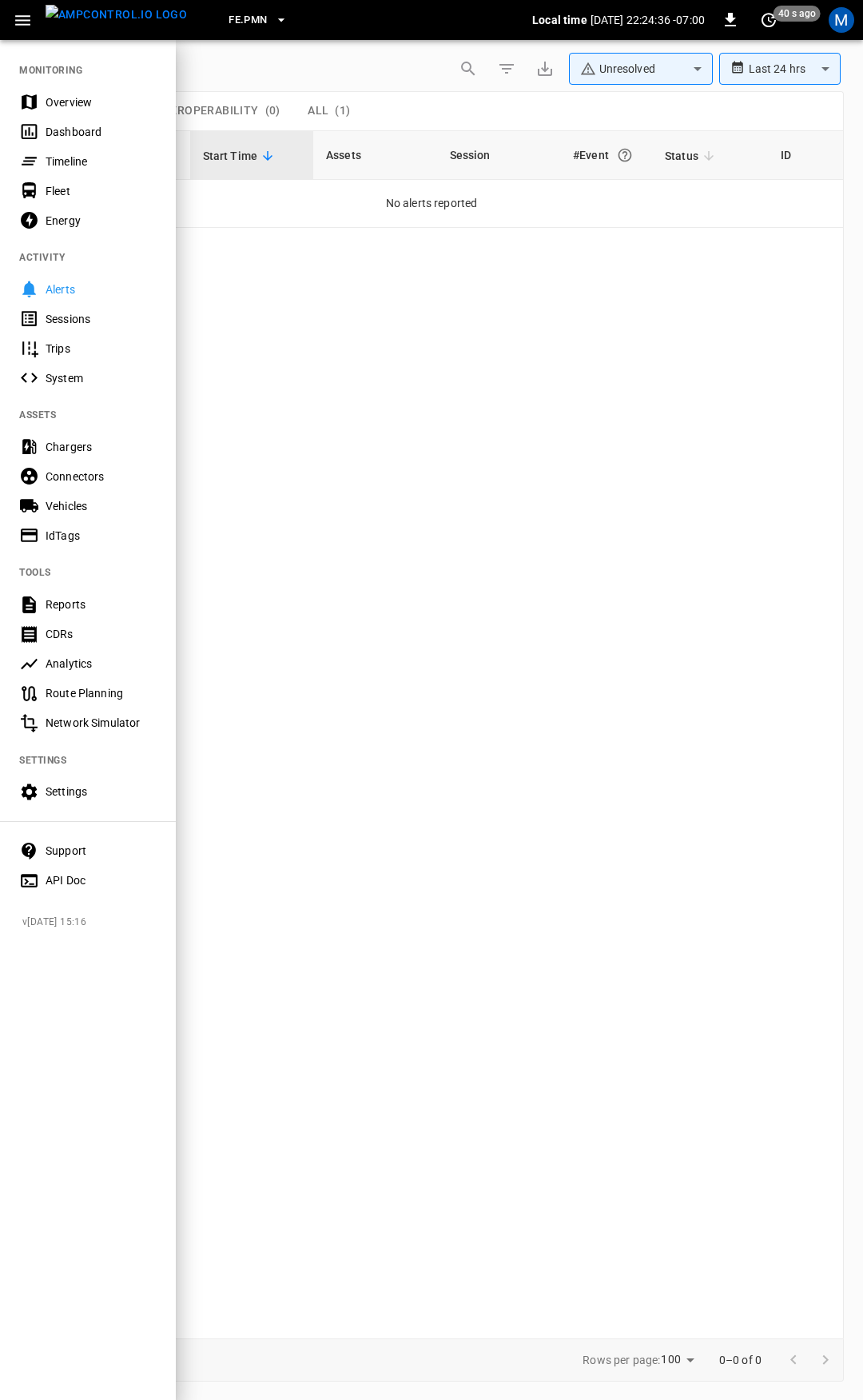
click at [85, 107] on div "Overview" at bounding box center [101, 103] width 111 height 16
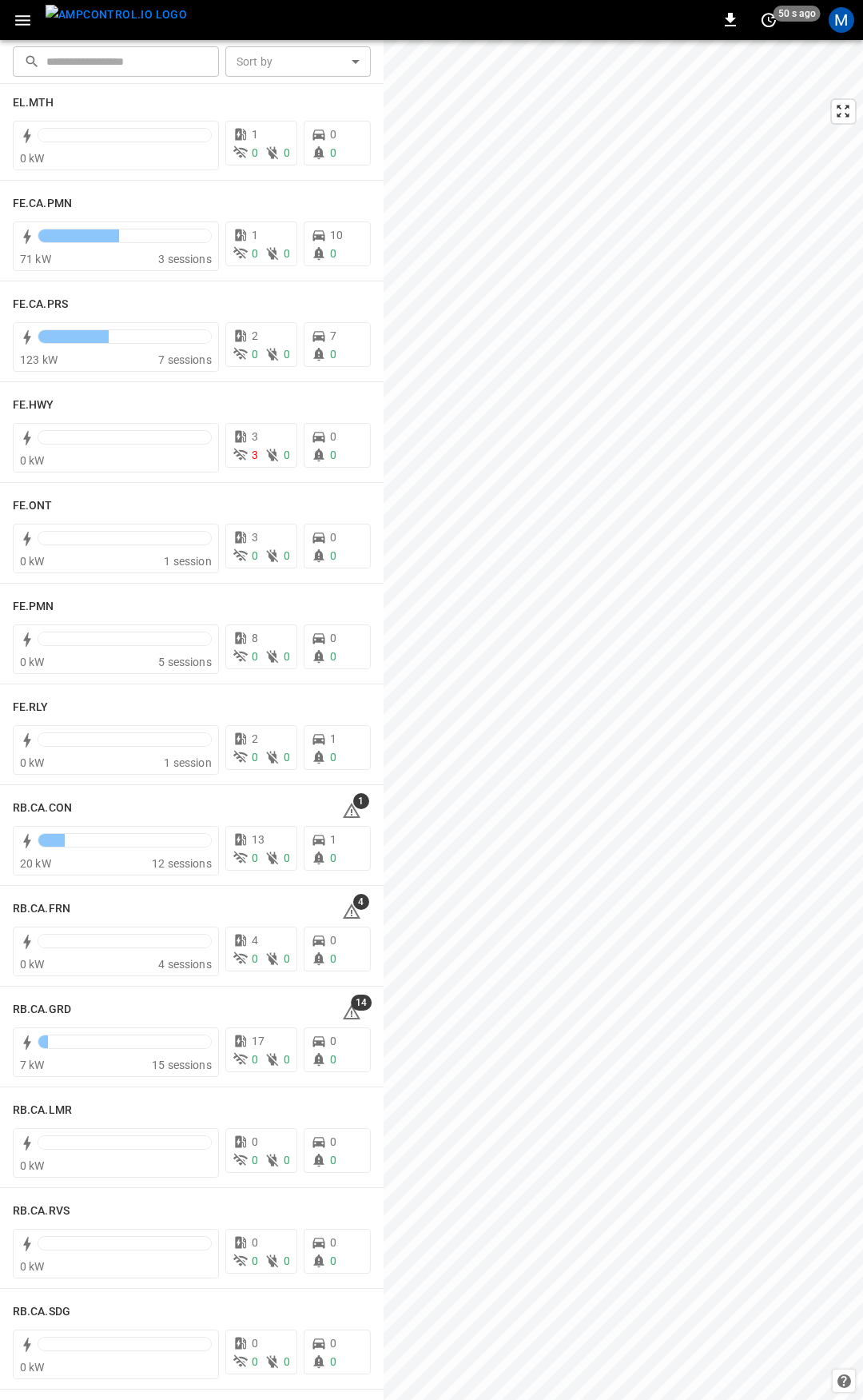
scroll to position [1643, 0]
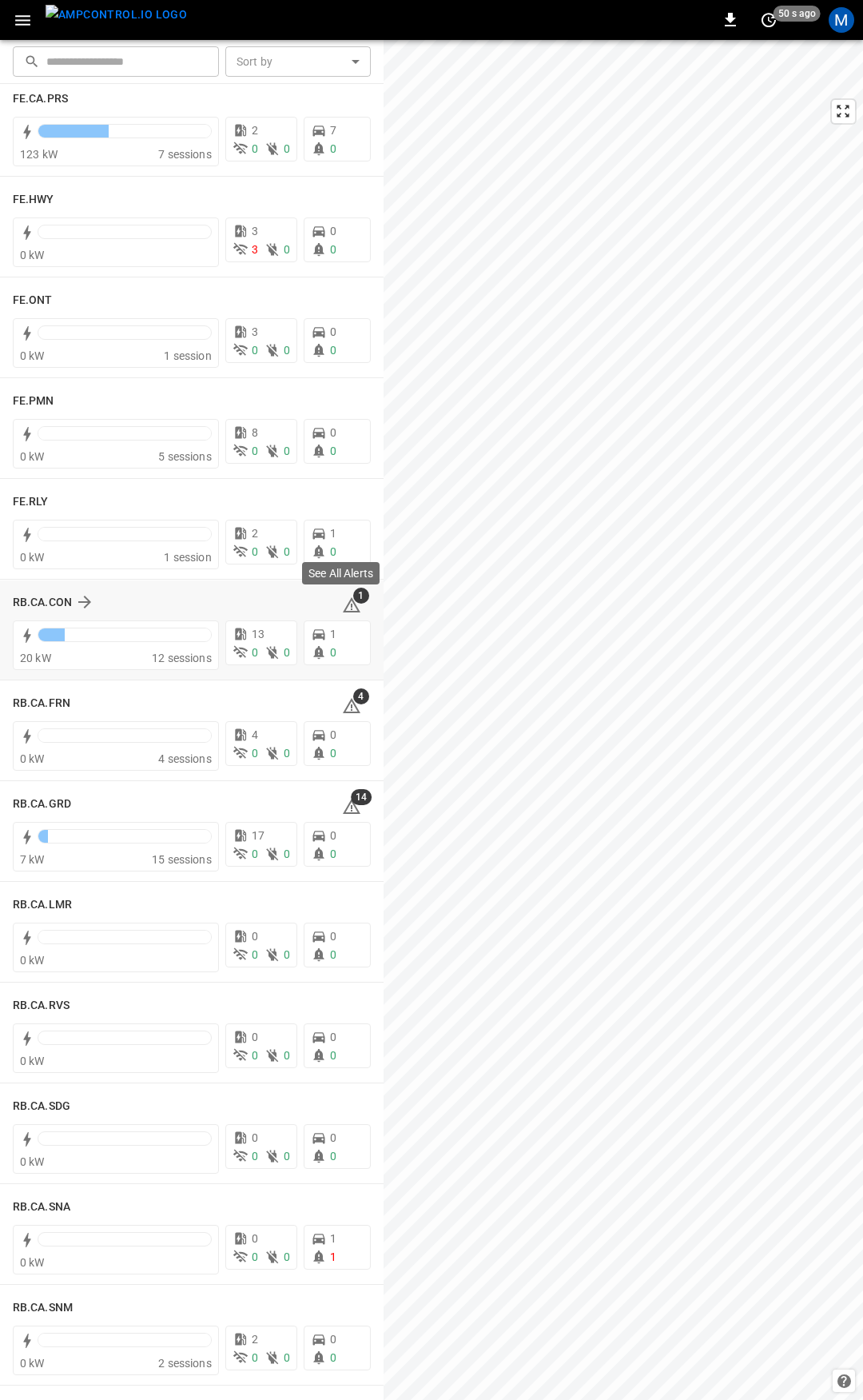
click at [343, 601] on icon at bounding box center [352, 605] width 18 height 16
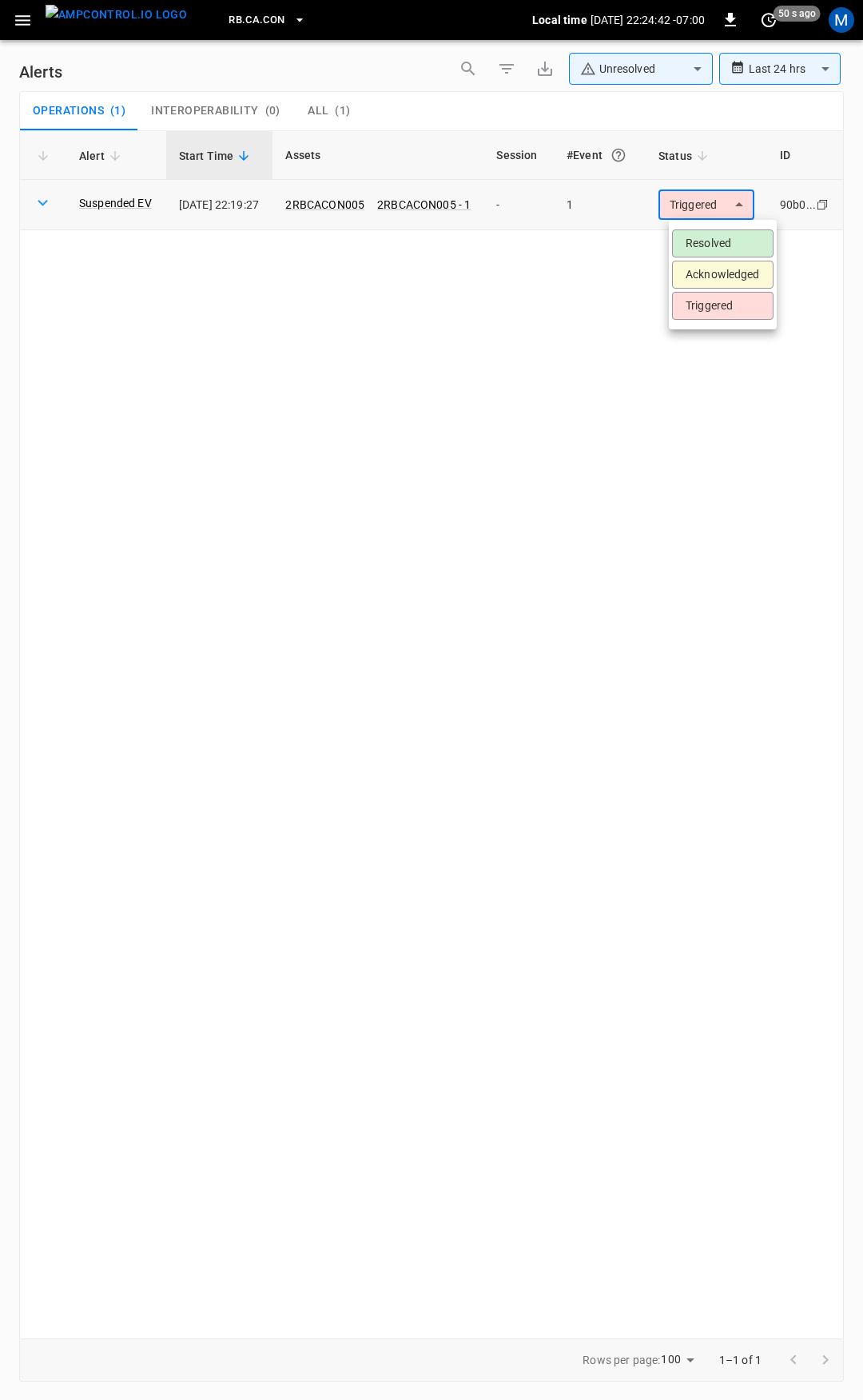
click at [697, 217] on body "**********" at bounding box center [432, 697] width 863 height 1394
click at [706, 237] on li "Resolved" at bounding box center [723, 243] width 101 height 28
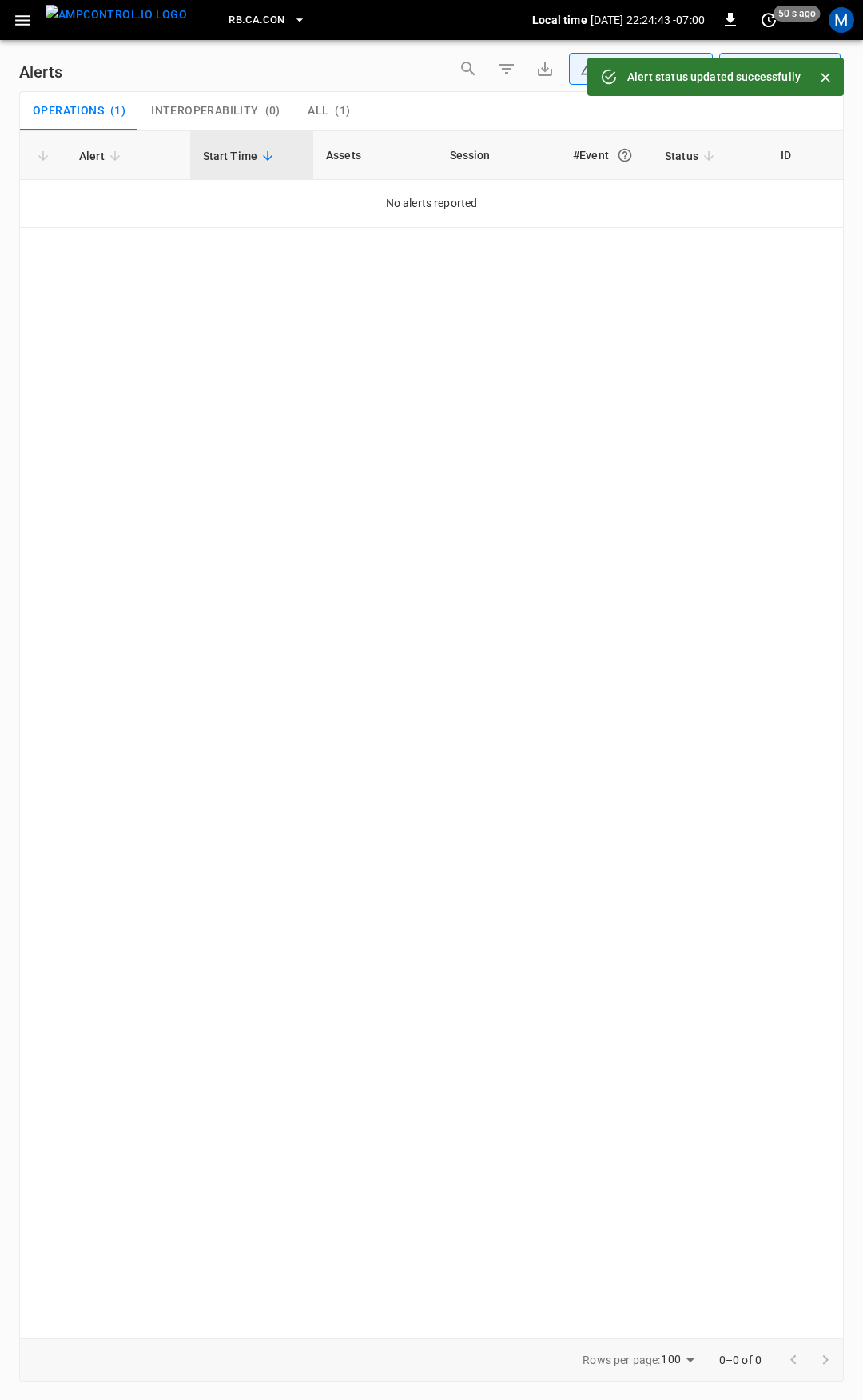
drag, startPoint x: 18, startPoint y: 9, endPoint x: 20, endPoint y: 24, distance: 15.1
click at [18, 8] on button "button" at bounding box center [23, 20] width 33 height 29
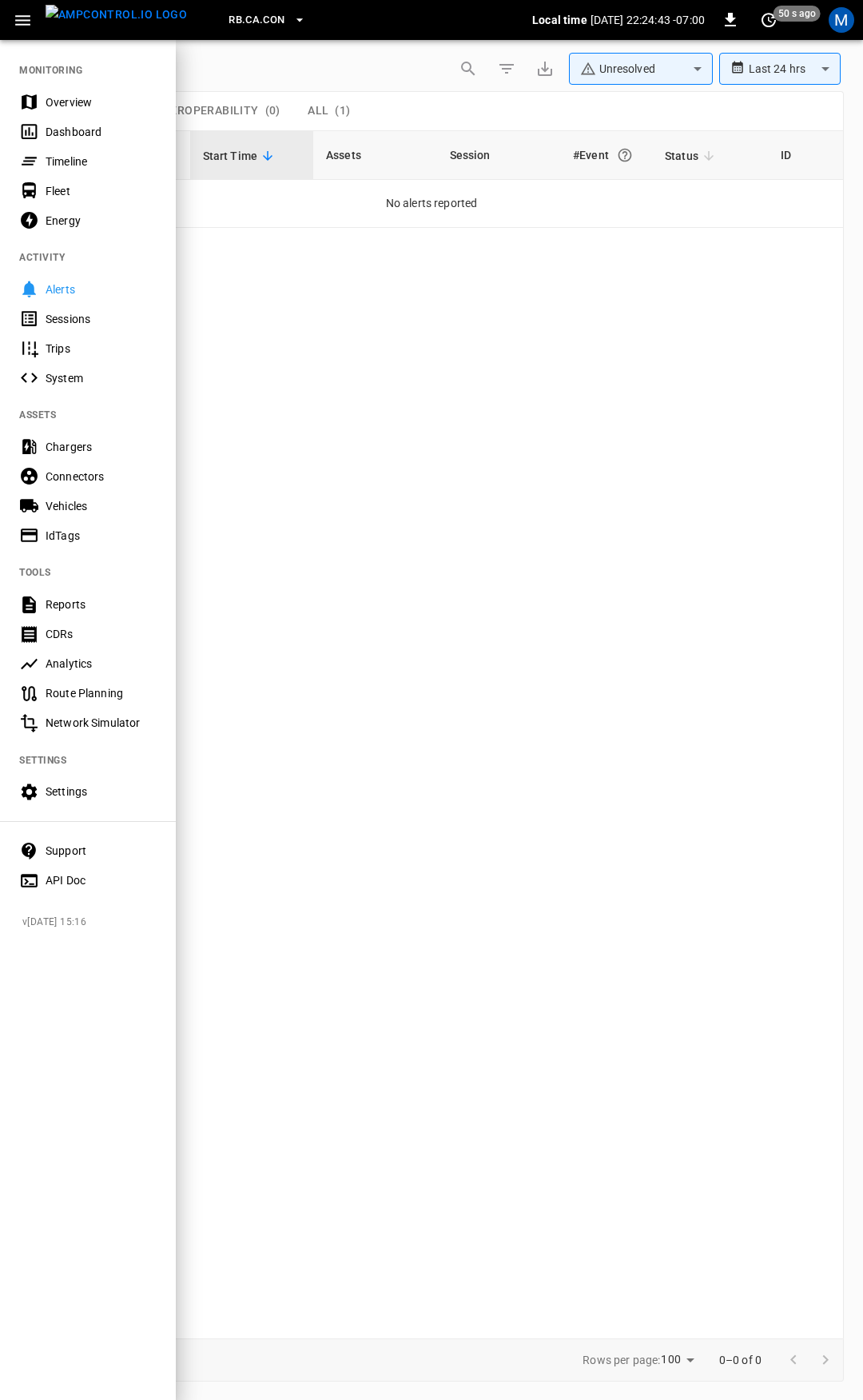
click at [85, 108] on div "Overview" at bounding box center [101, 103] width 111 height 16
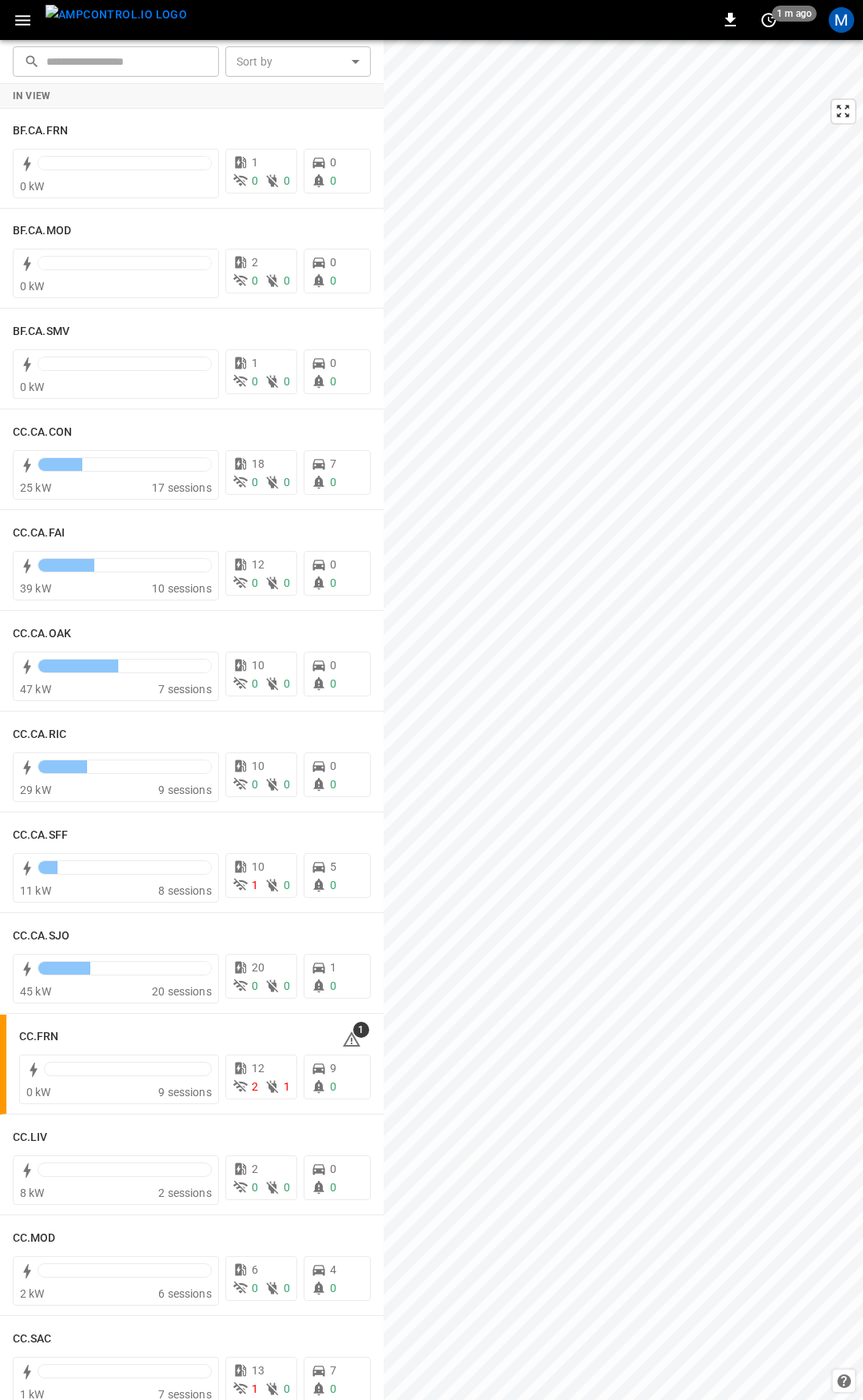
scroll to position [97, 0]
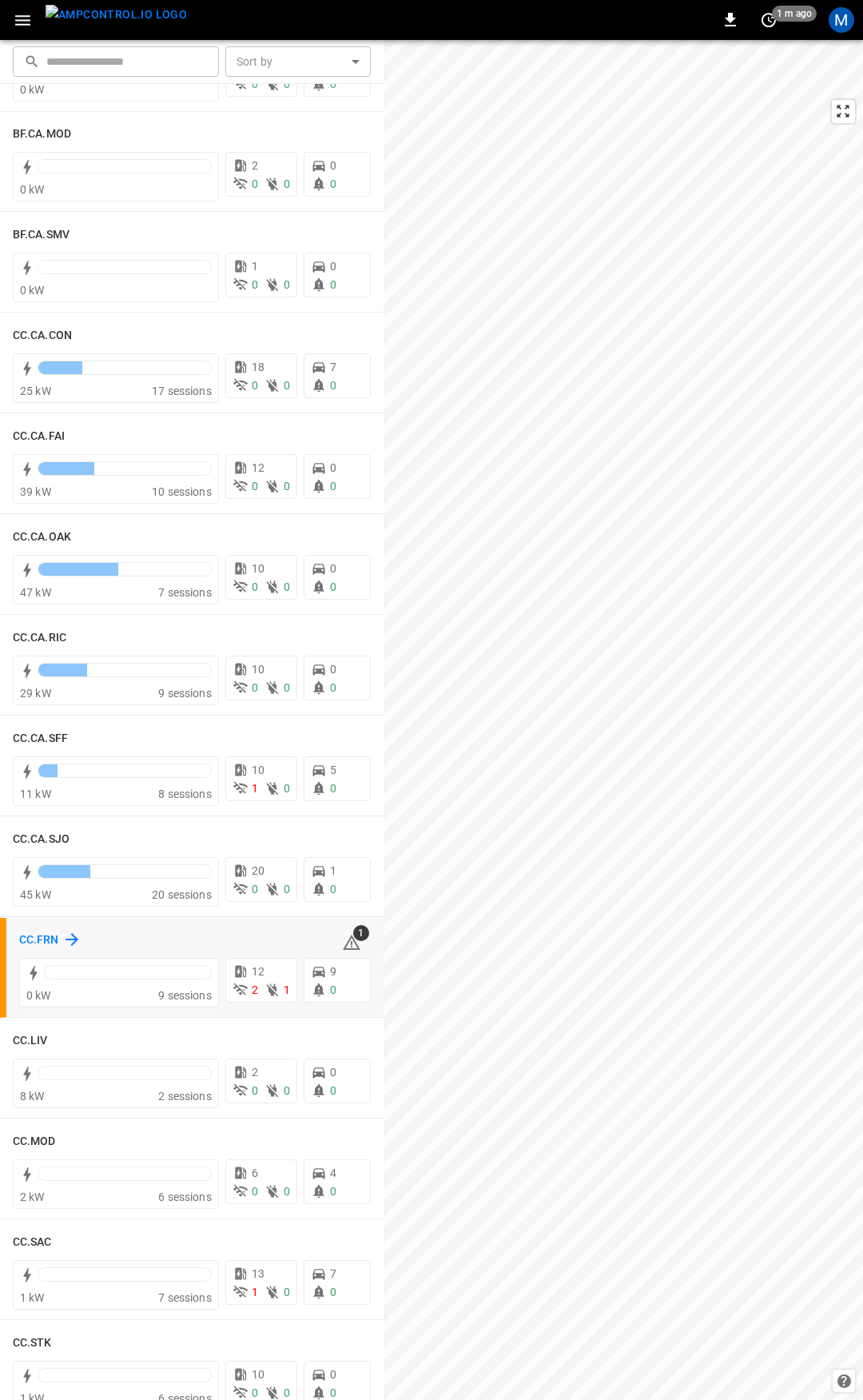
click at [33, 939] on h6 "CC.FRN" at bounding box center [39, 941] width 40 height 18
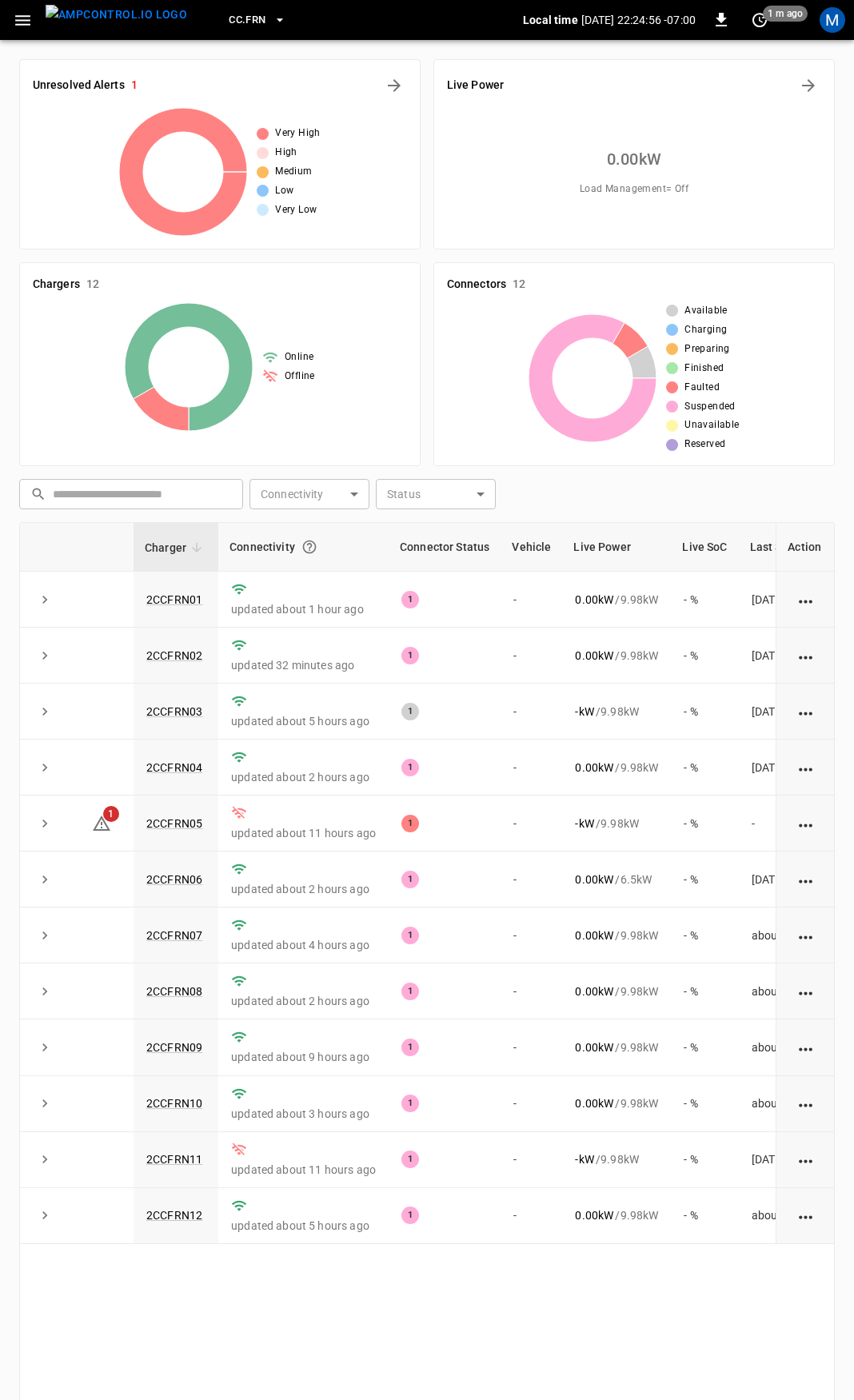
click at [15, 14] on icon "button" at bounding box center [23, 20] width 20 height 20
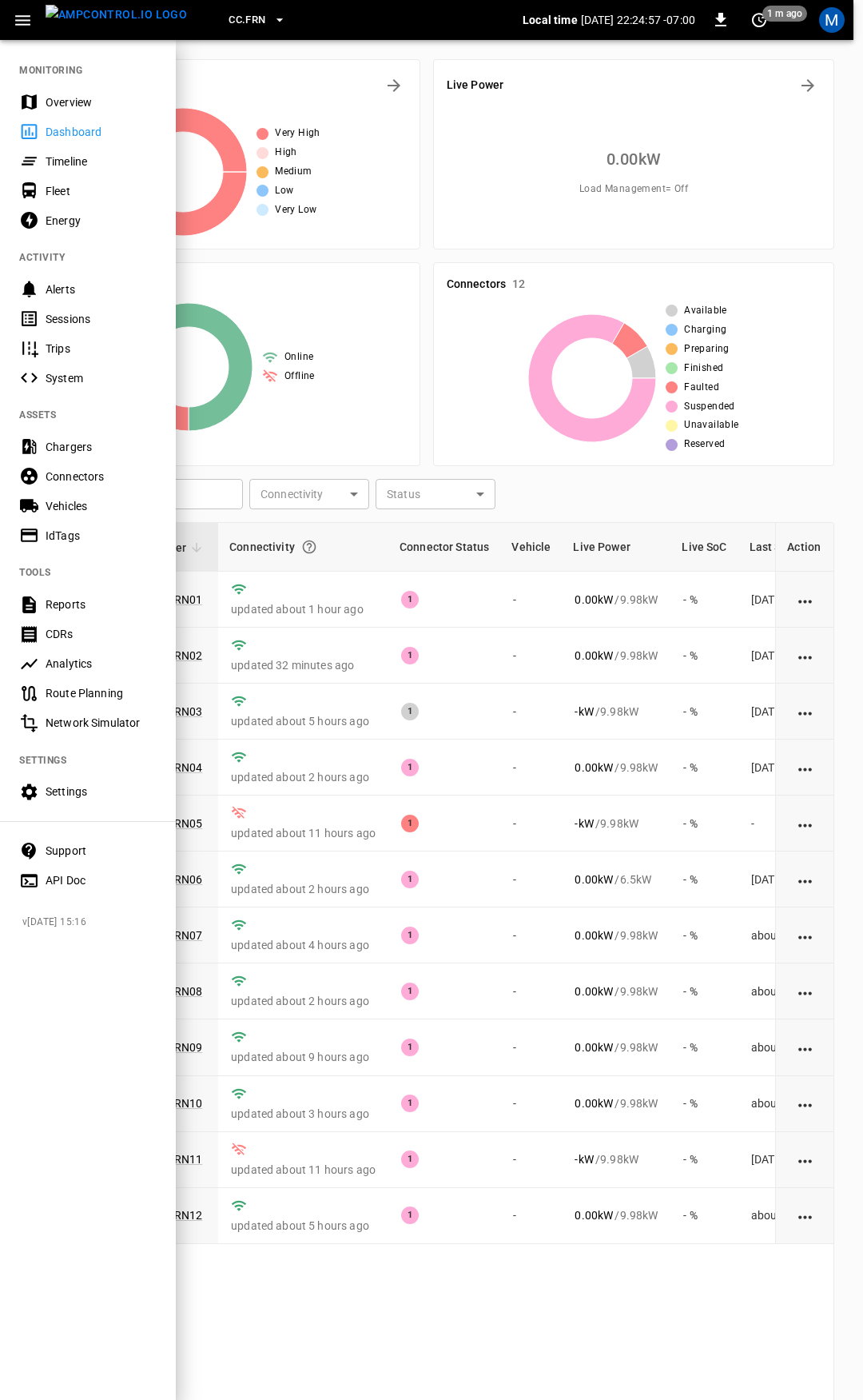
click at [112, 99] on div "Overview" at bounding box center [101, 103] width 111 height 16
